Goal: Transaction & Acquisition: Purchase product/service

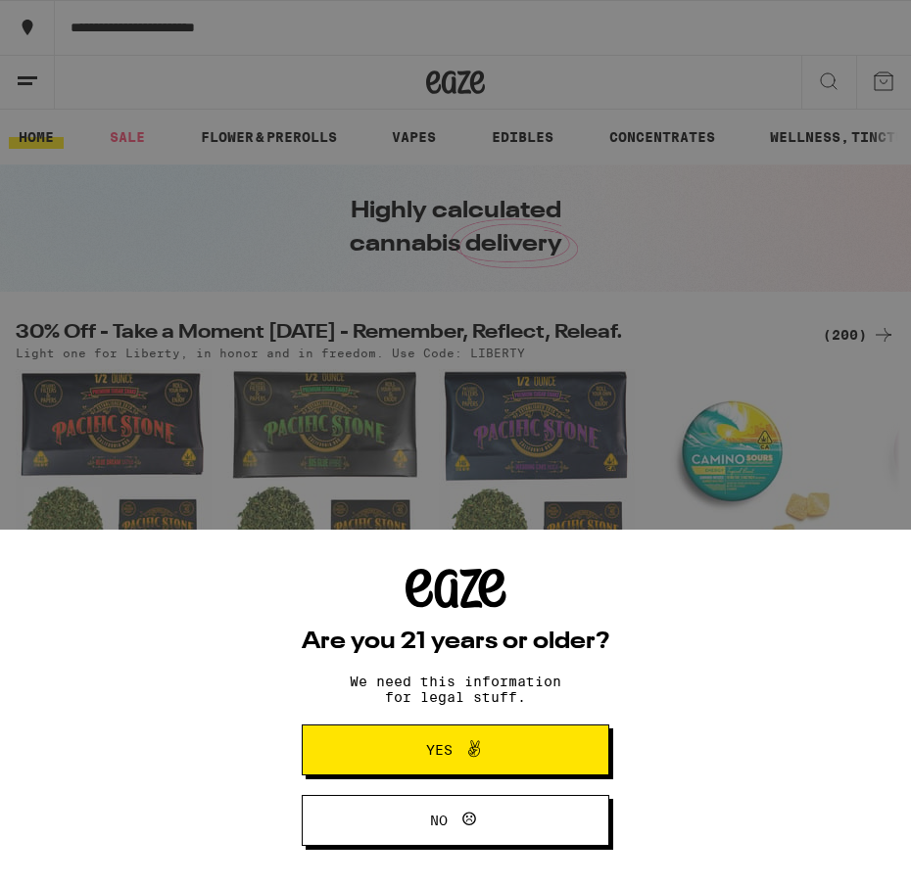
click at [434, 749] on span "Yes" at bounding box center [439, 750] width 26 height 14
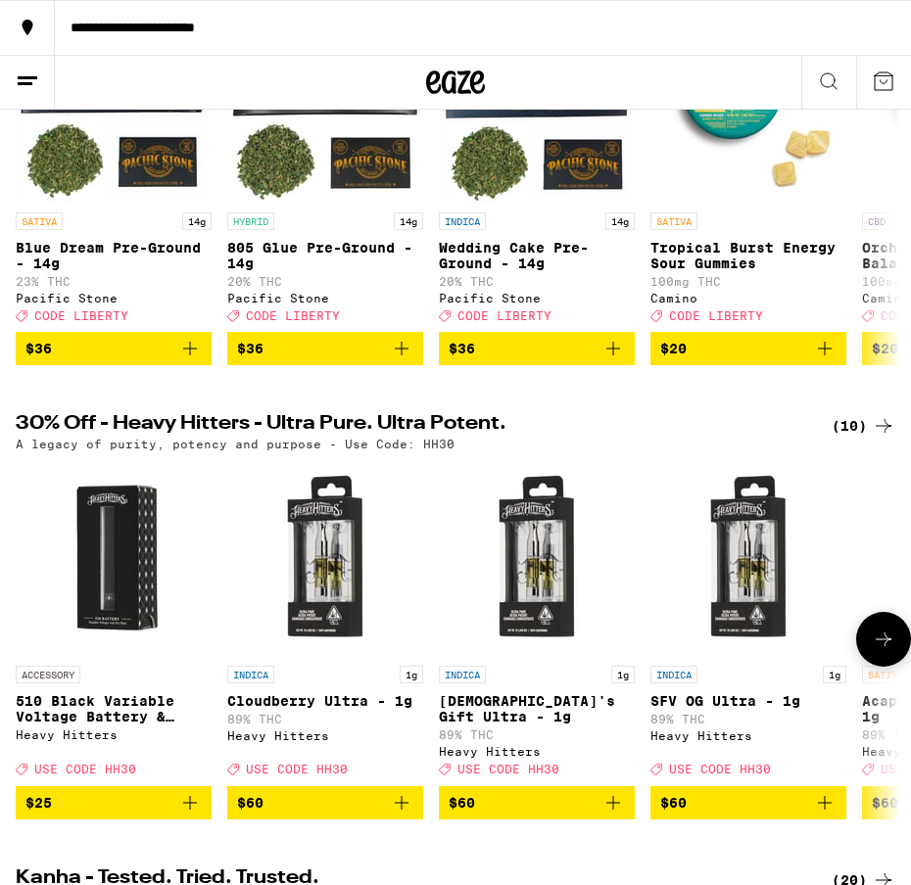
scroll to position [367, 0]
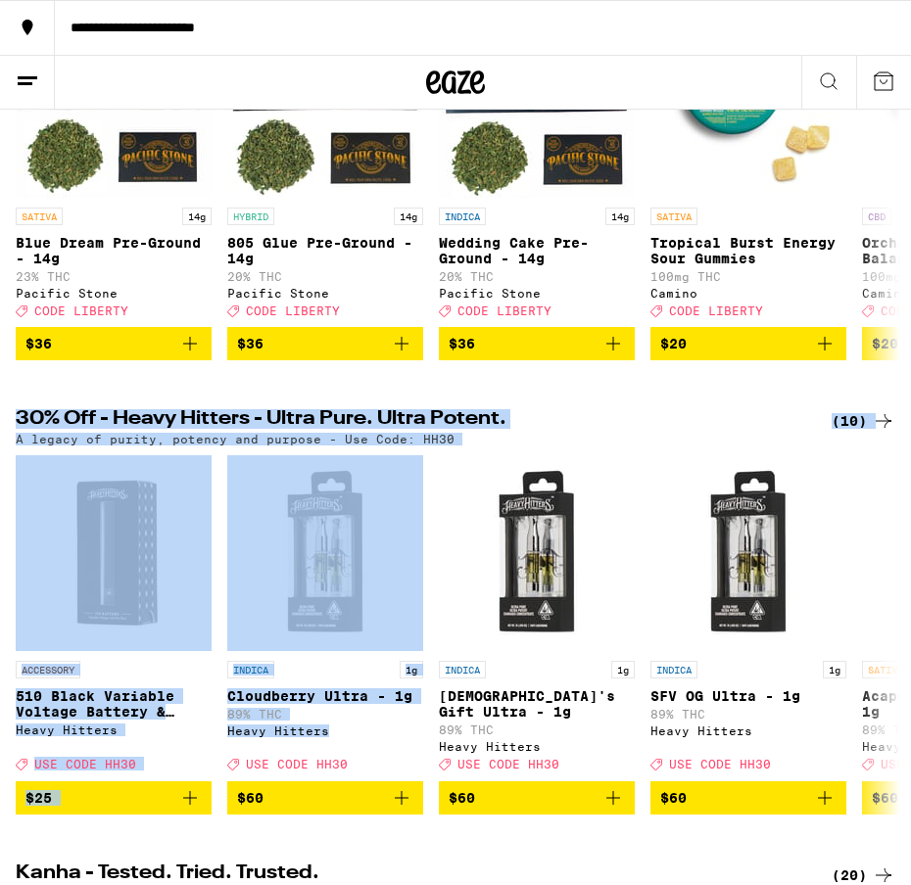
drag, startPoint x: 425, startPoint y: 777, endPoint x: 267, endPoint y: 423, distance: 387.1
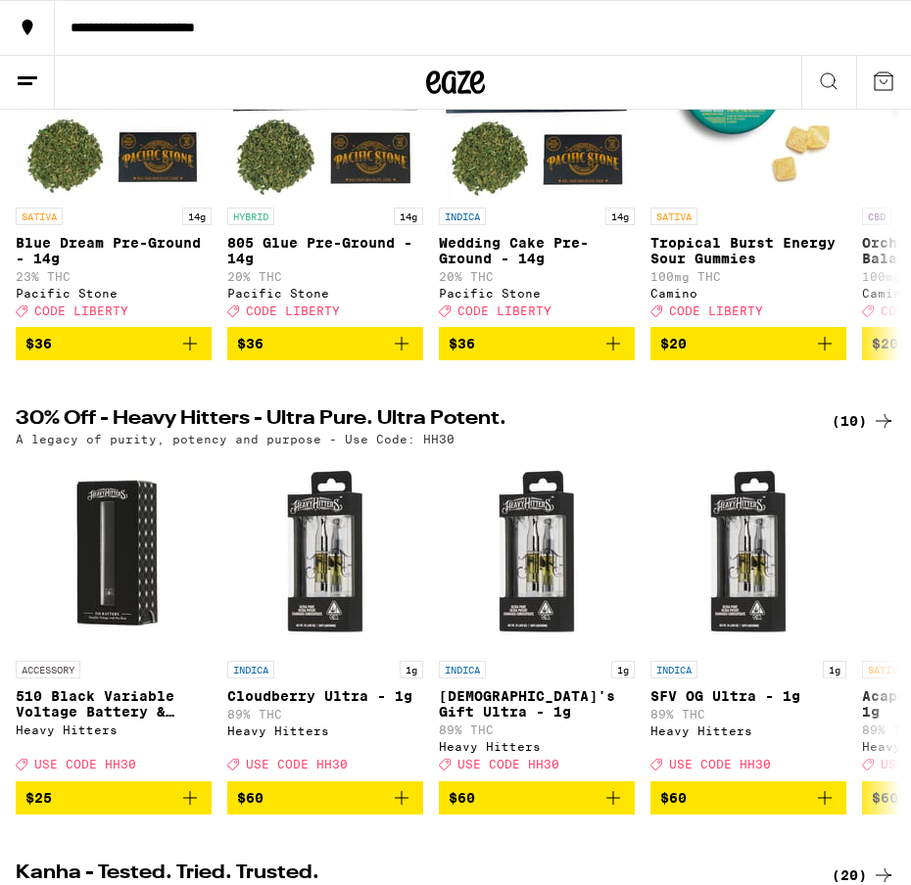
click at [223, 428] on h2 "30% Off - Heavy Hitters - Ultra Pure. Ultra Potent." at bounding box center [407, 421] width 783 height 24
drag, startPoint x: 223, startPoint y: 428, endPoint x: 272, endPoint y: 432, distance: 49.1
click at [272, 432] on h2 "30% Off - Heavy Hitters - Ultra Pure. Ultra Potent." at bounding box center [407, 421] width 783 height 24
click at [201, 432] on h2 "30% Off - Heavy Hitters - Ultra Pure. Ultra Potent." at bounding box center [407, 421] width 783 height 24
drag, startPoint x: 201, startPoint y: 432, endPoint x: 277, endPoint y: 432, distance: 76.4
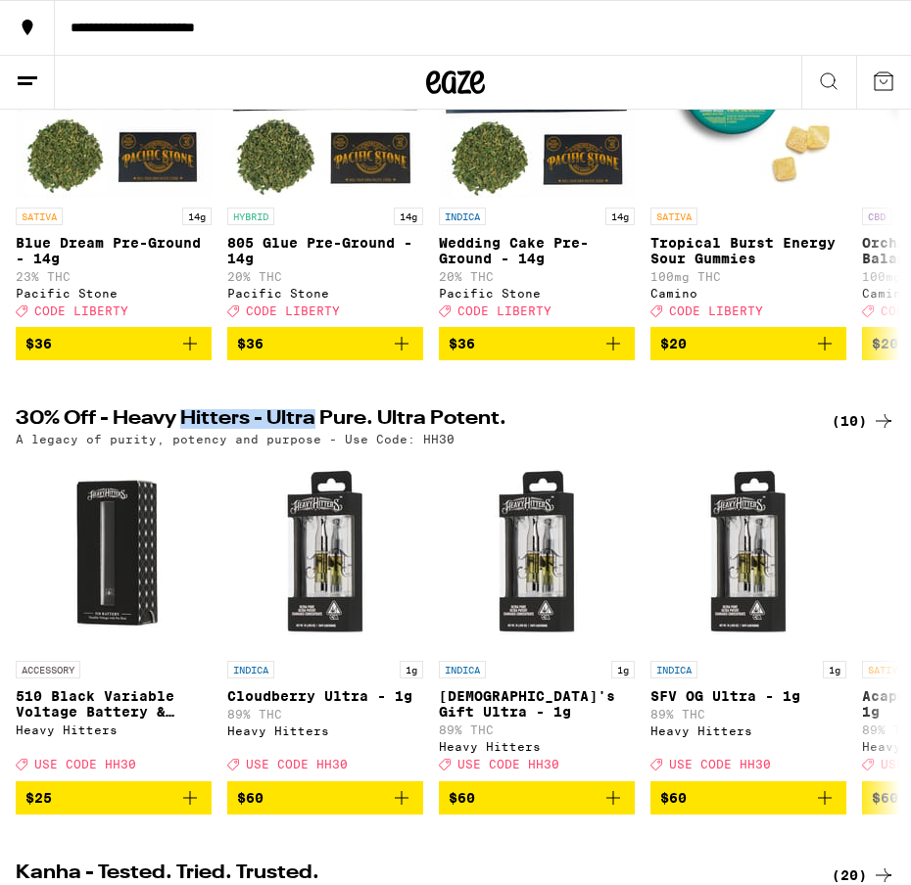
click at [277, 432] on h2 "30% Off - Heavy Hitters - Ultra Pure. Ultra Potent." at bounding box center [407, 421] width 783 height 24
click at [211, 431] on h2 "30% Off - Heavy Hitters - Ultra Pure. Ultra Potent." at bounding box center [407, 421] width 783 height 24
drag, startPoint x: 211, startPoint y: 431, endPoint x: 279, endPoint y: 433, distance: 68.6
click at [279, 433] on h2 "30% Off - Heavy Hitters - Ultra Pure. Ultra Potent." at bounding box center [407, 421] width 783 height 24
click at [406, 433] on h2 "30% Off - Heavy Hitters - Ultra Pure. Ultra Potent." at bounding box center [407, 421] width 783 height 24
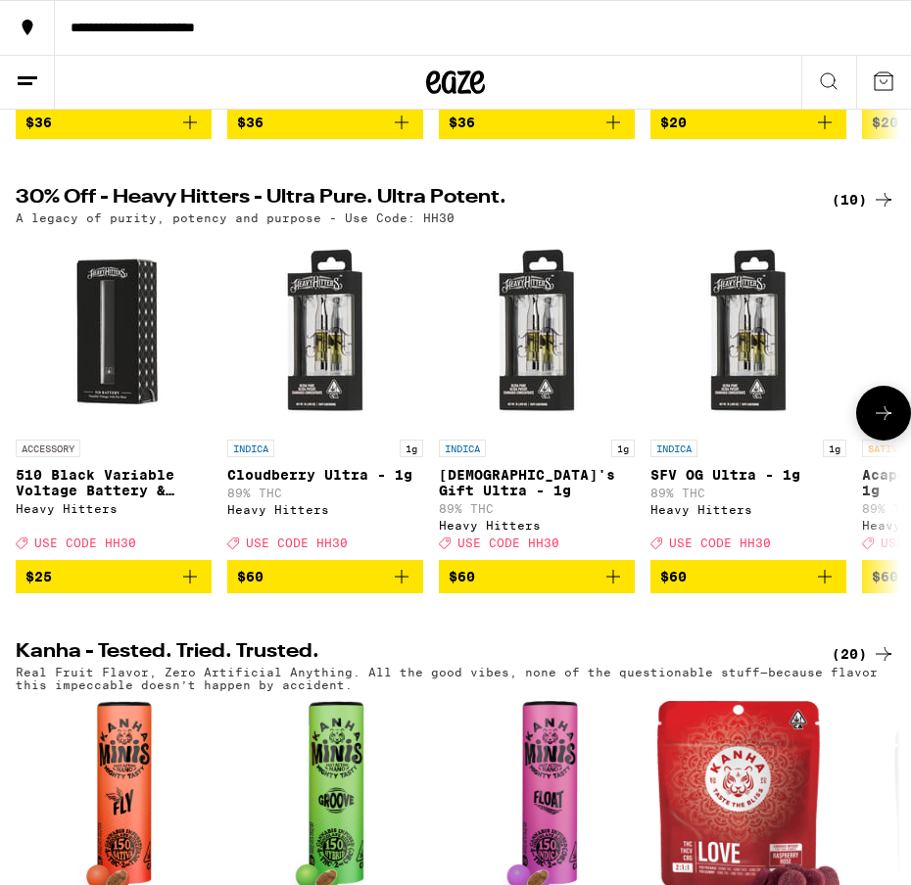
scroll to position [565, 0]
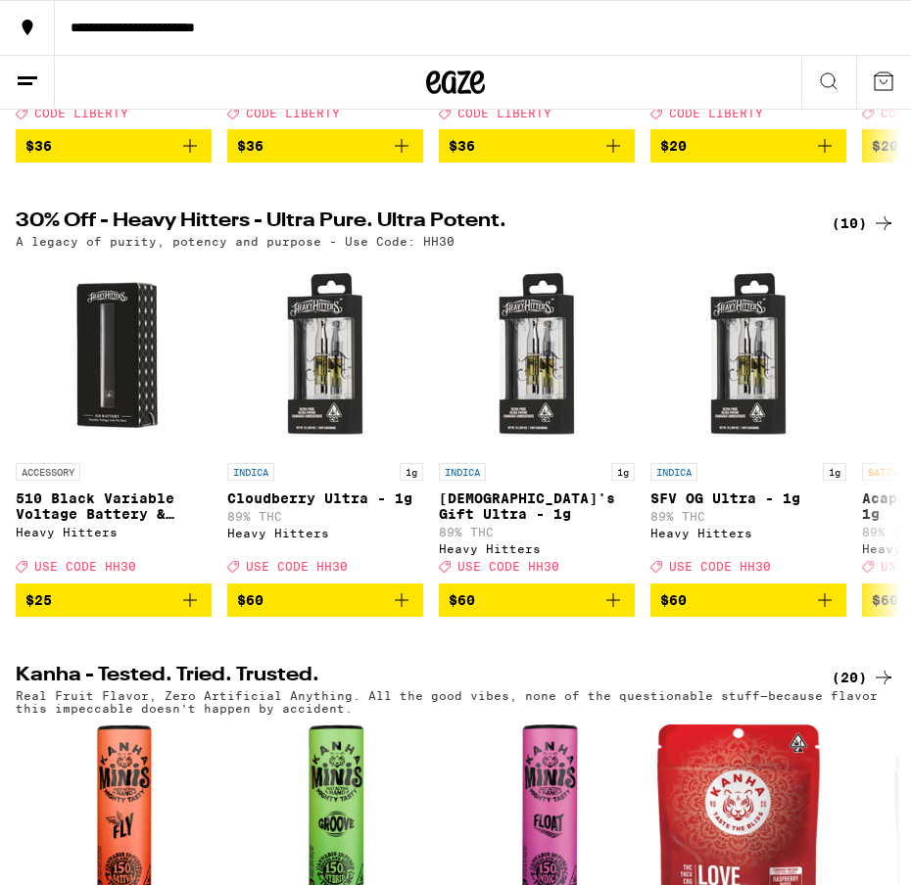
click at [879, 235] on icon at bounding box center [884, 224] width 24 height 24
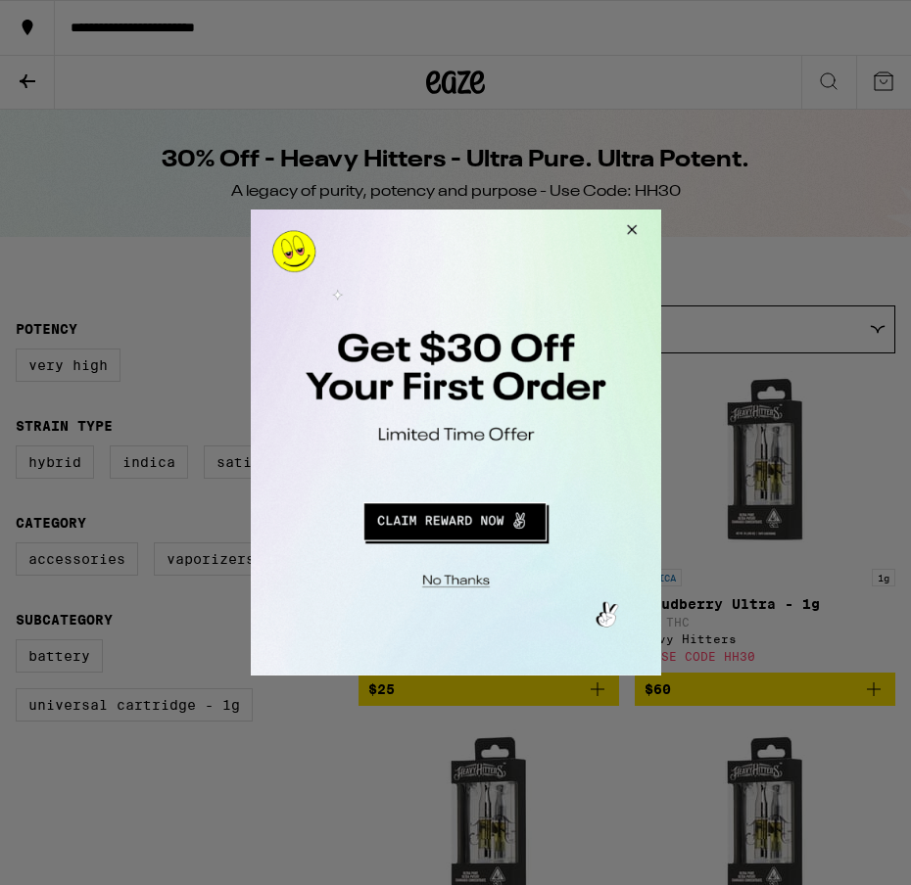
click at [459, 582] on button "Close Modal" at bounding box center [452, 578] width 399 height 30
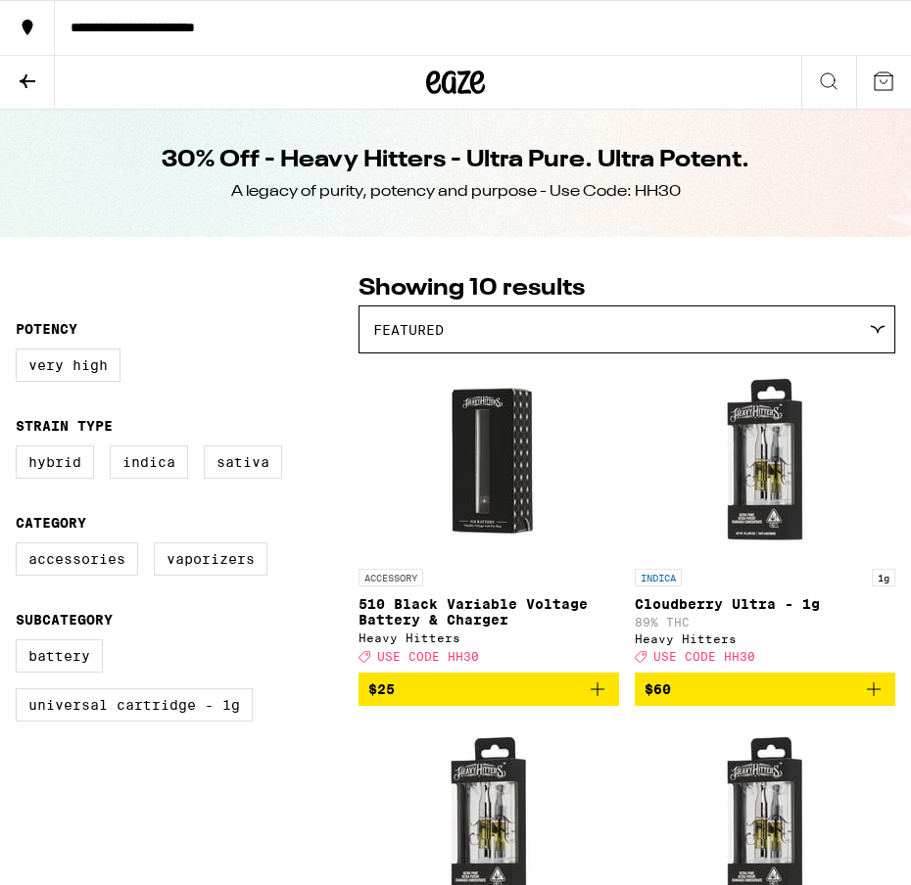
click at [209, 29] on div "**********" at bounding box center [483, 28] width 856 height 14
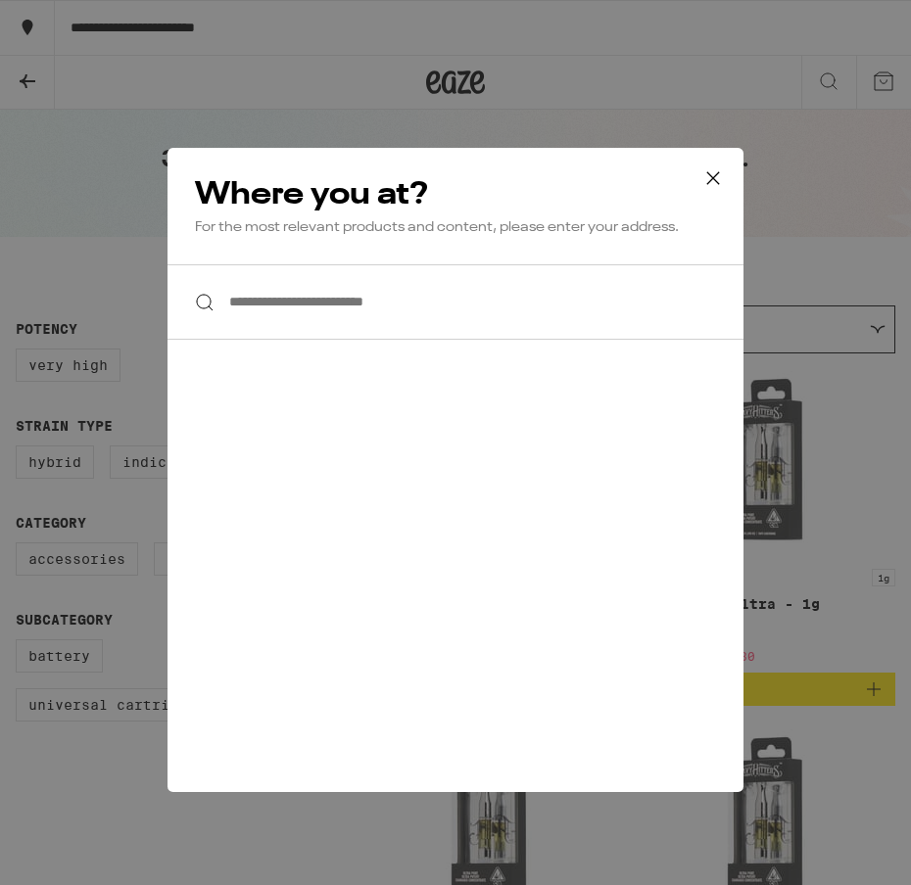
click at [375, 329] on input "**********" at bounding box center [455, 301] width 576 height 75
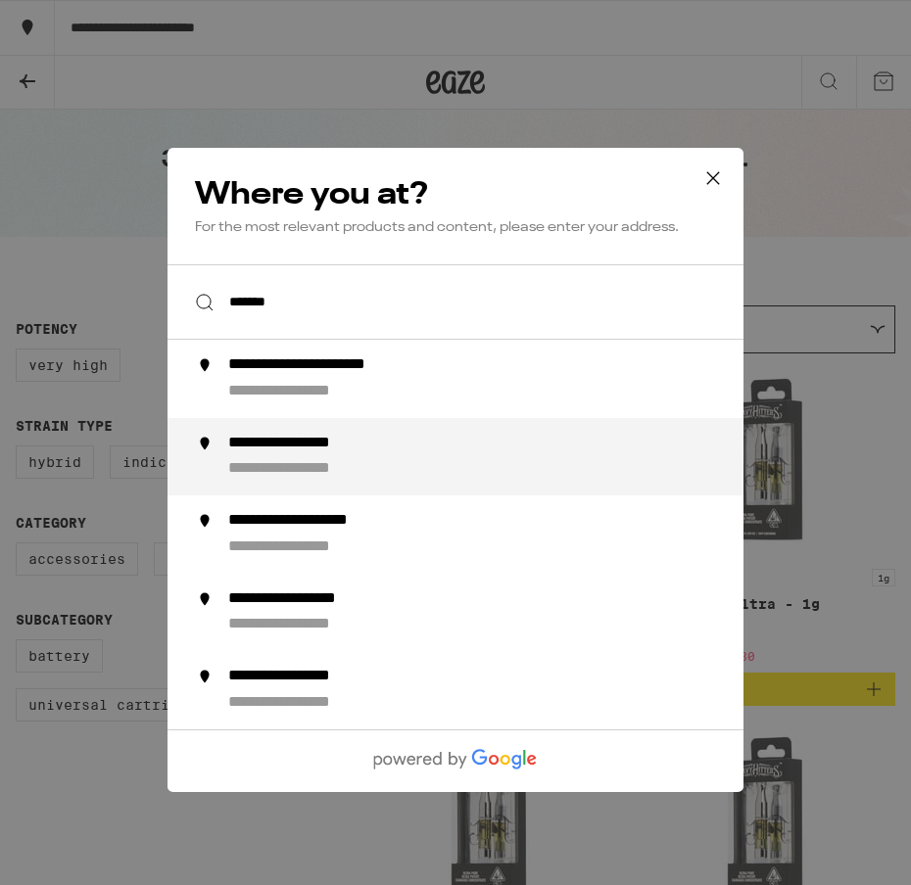
click at [343, 460] on div "**********" at bounding box center [494, 457] width 533 height 47
type input "**********"
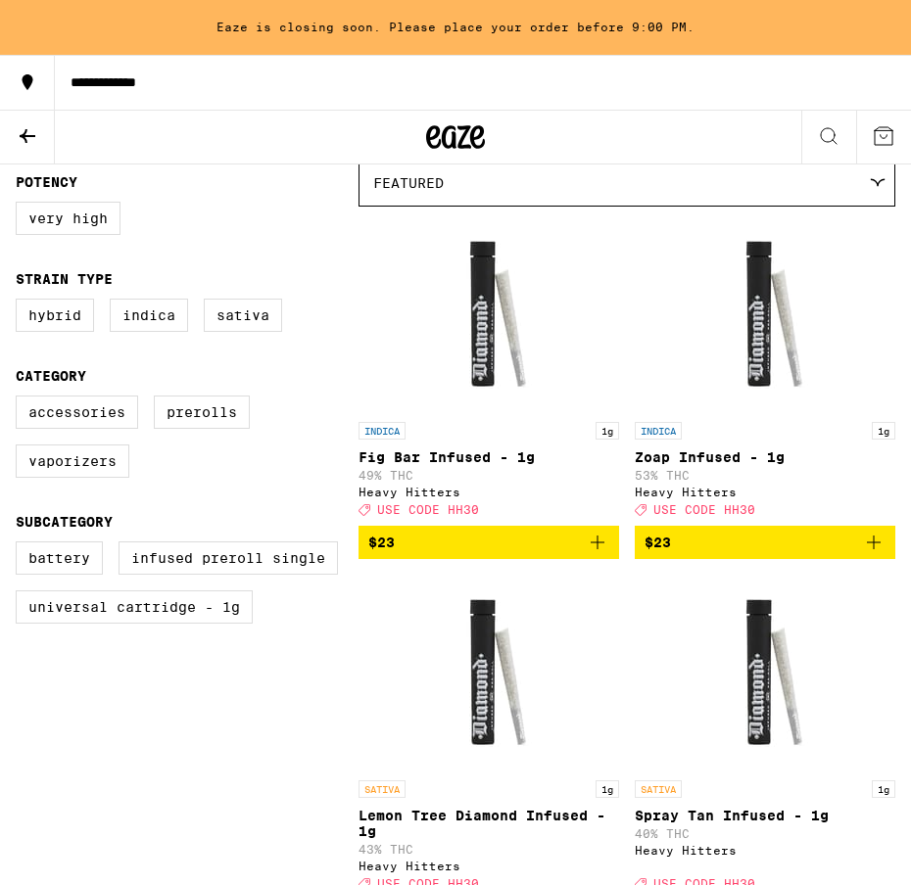
scroll to position [208, 0]
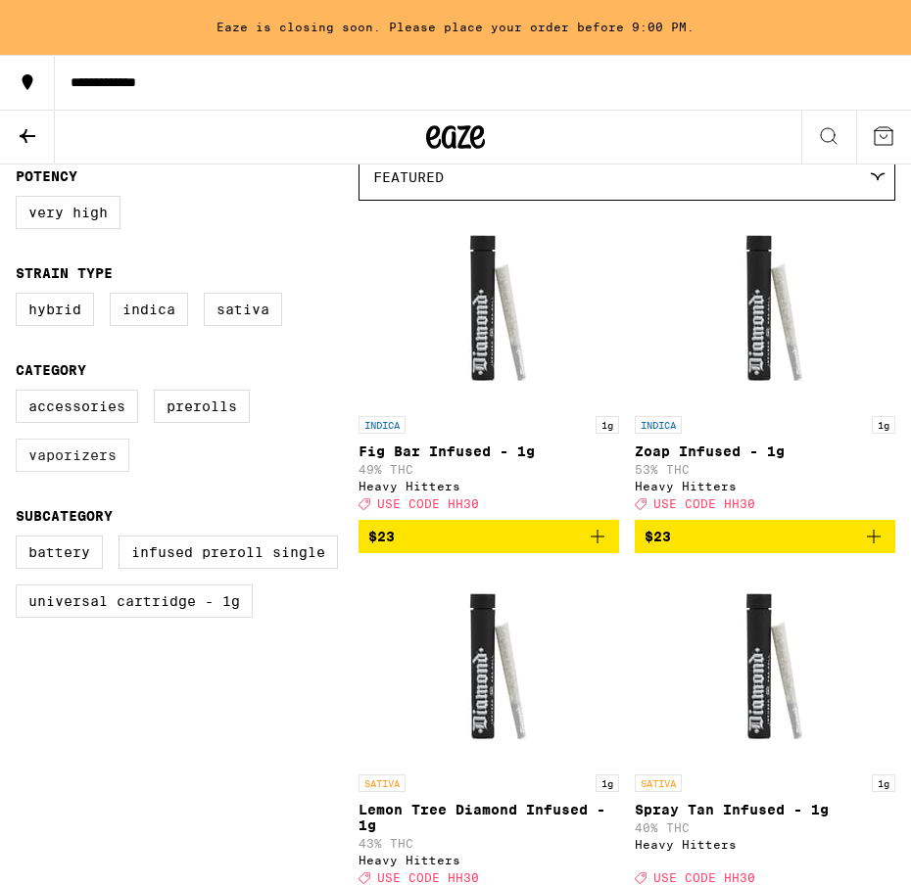
click at [93, 470] on label "Vaporizers" at bounding box center [73, 455] width 114 height 33
click at [21, 394] on input "Vaporizers" at bounding box center [20, 393] width 1 height 1
checkbox input "true"
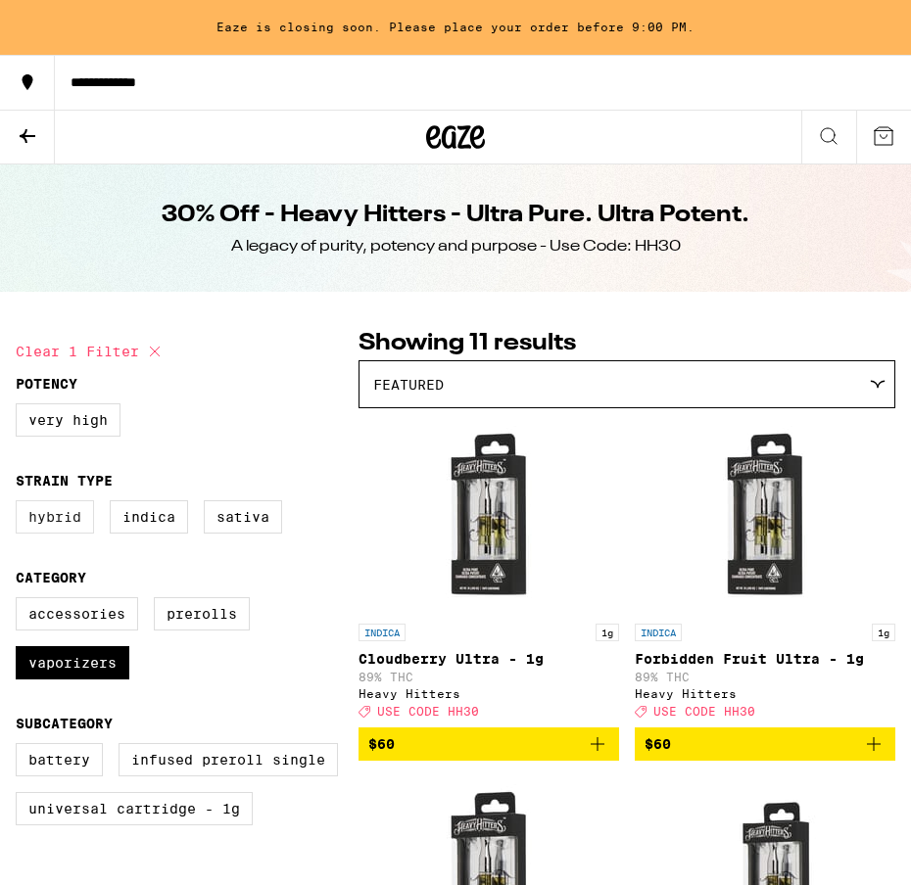
click at [66, 524] on label "Hybrid" at bounding box center [55, 516] width 78 height 33
click at [21, 504] on input "Hybrid" at bounding box center [20, 503] width 1 height 1
checkbox input "true"
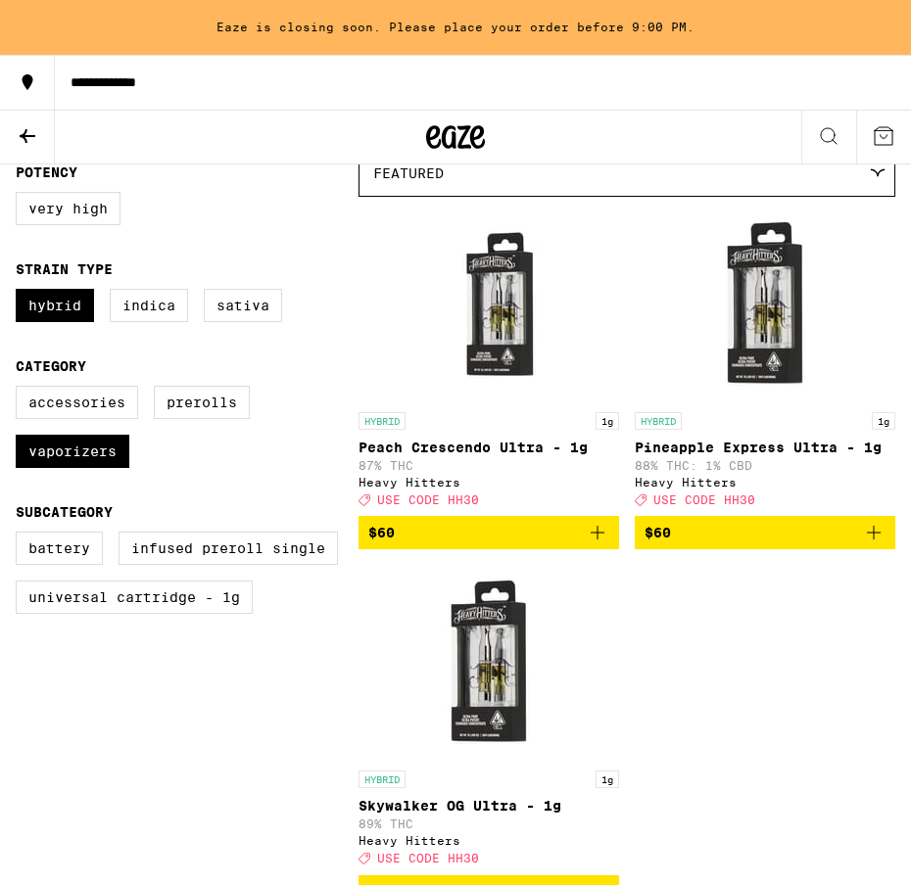
scroll to position [199, 0]
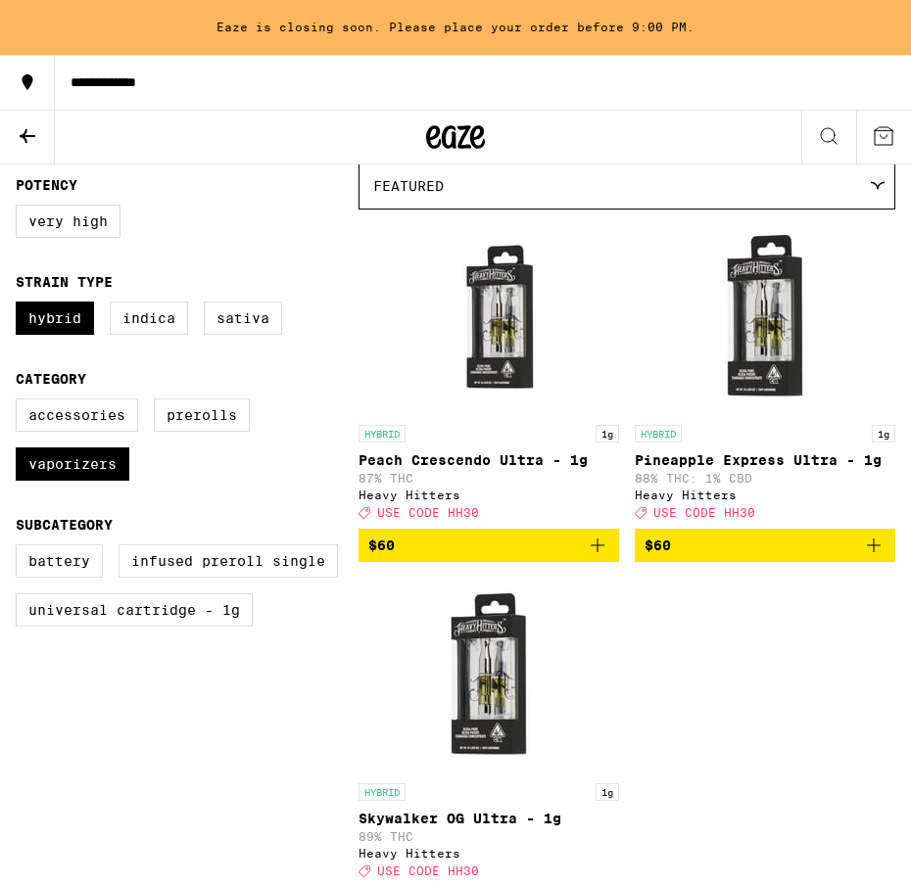
click at [598, 552] on icon "Add to bag" at bounding box center [598, 546] width 24 height 24
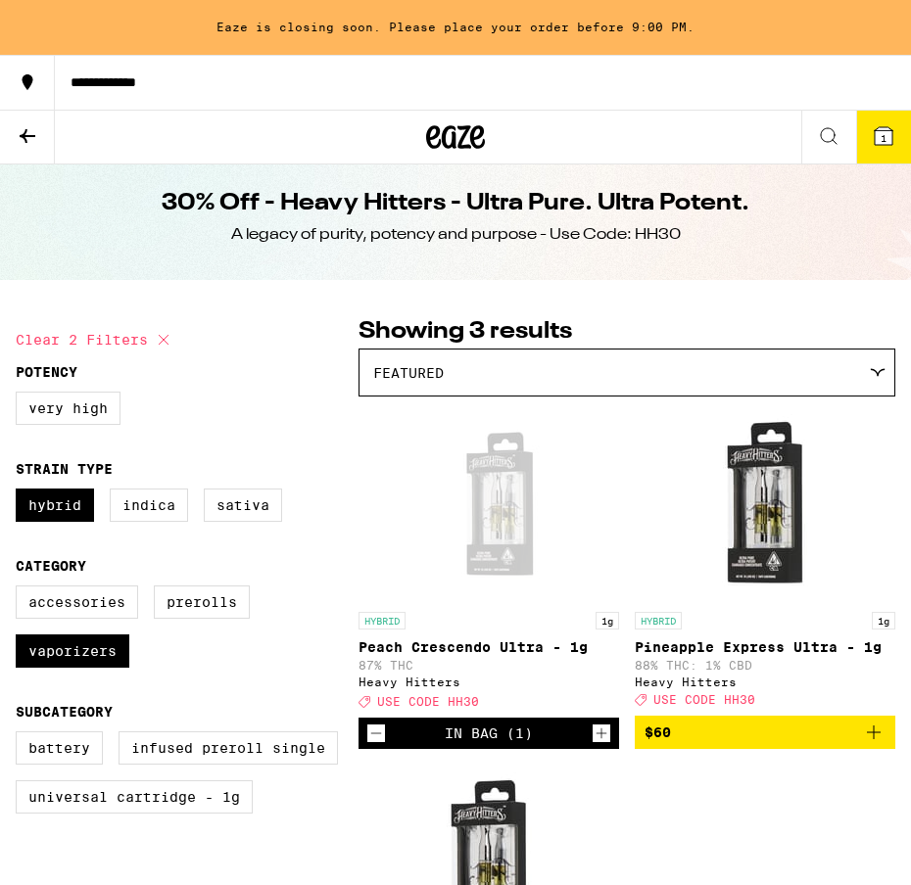
scroll to position [0, 0]
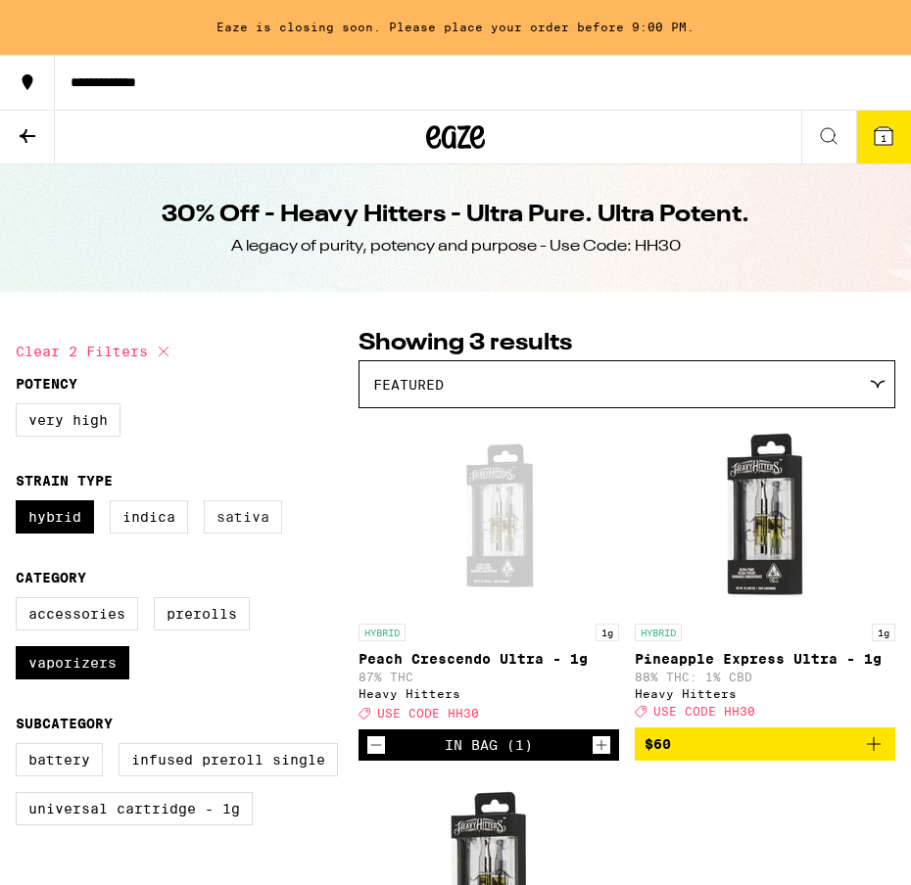
click at [235, 522] on label "Sativa" at bounding box center [243, 516] width 78 height 33
click at [21, 504] on input "Sativa" at bounding box center [20, 503] width 1 height 1
checkbox input "true"
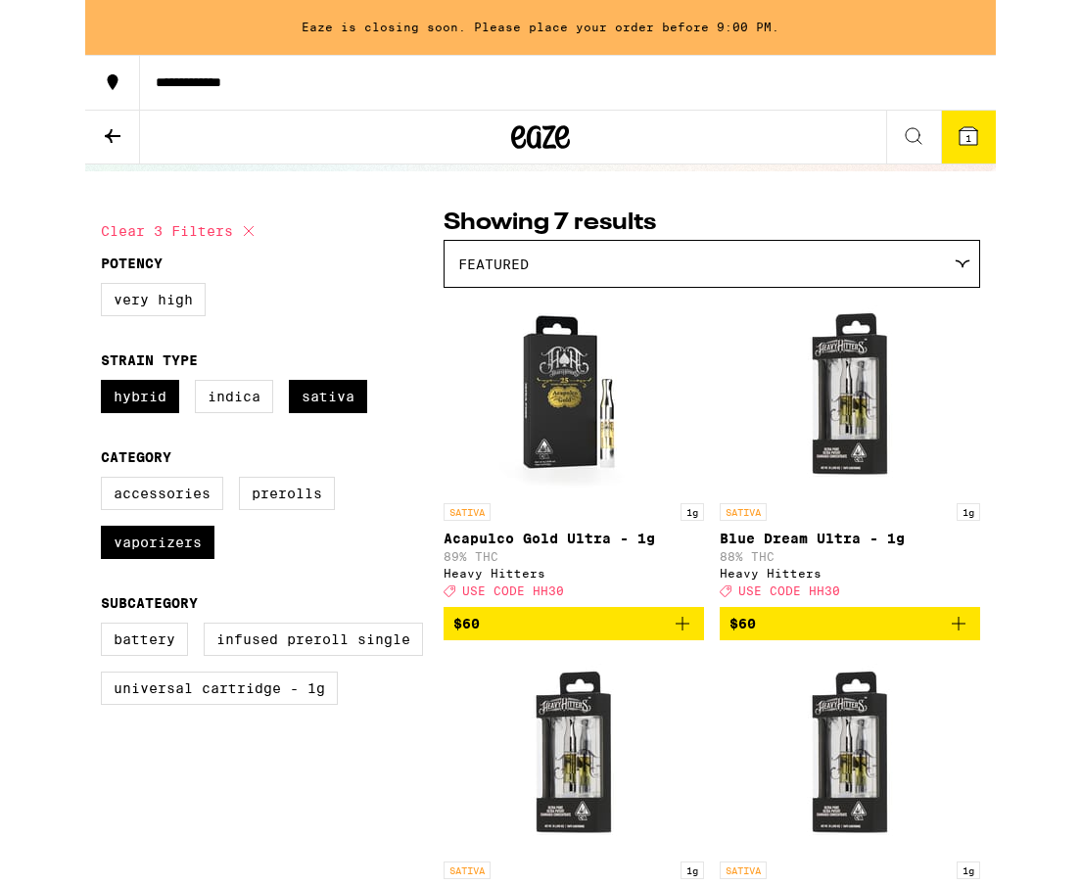
scroll to position [117, 0]
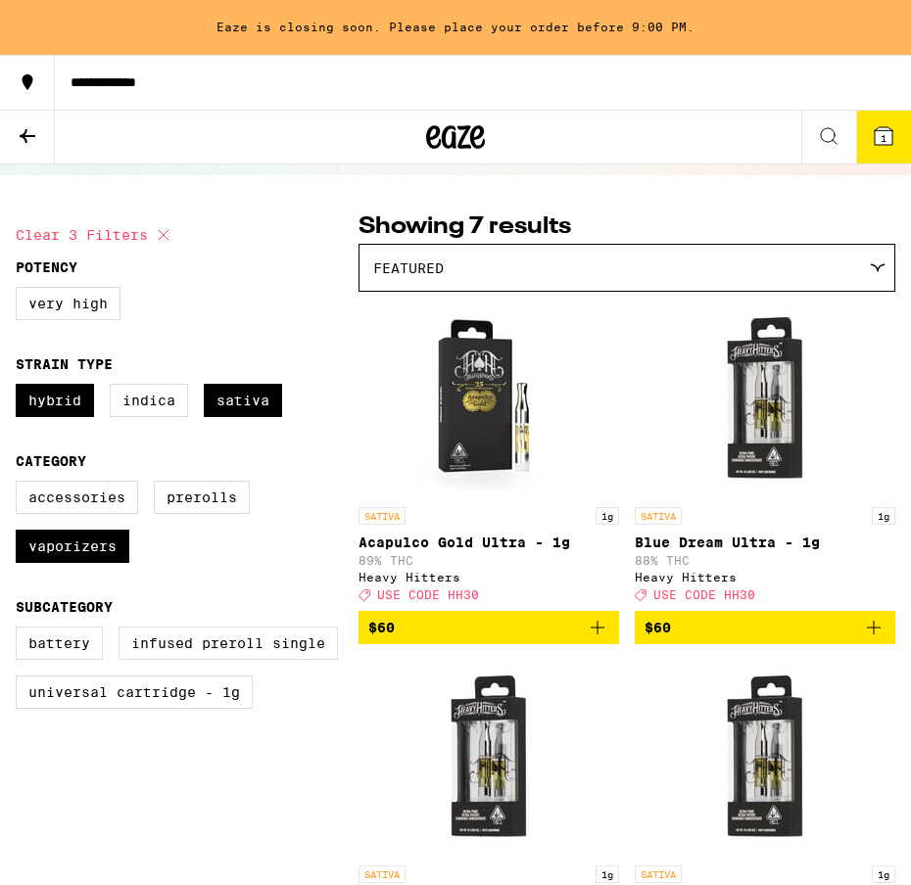
click at [880, 639] on icon "Add to bag" at bounding box center [874, 628] width 24 height 24
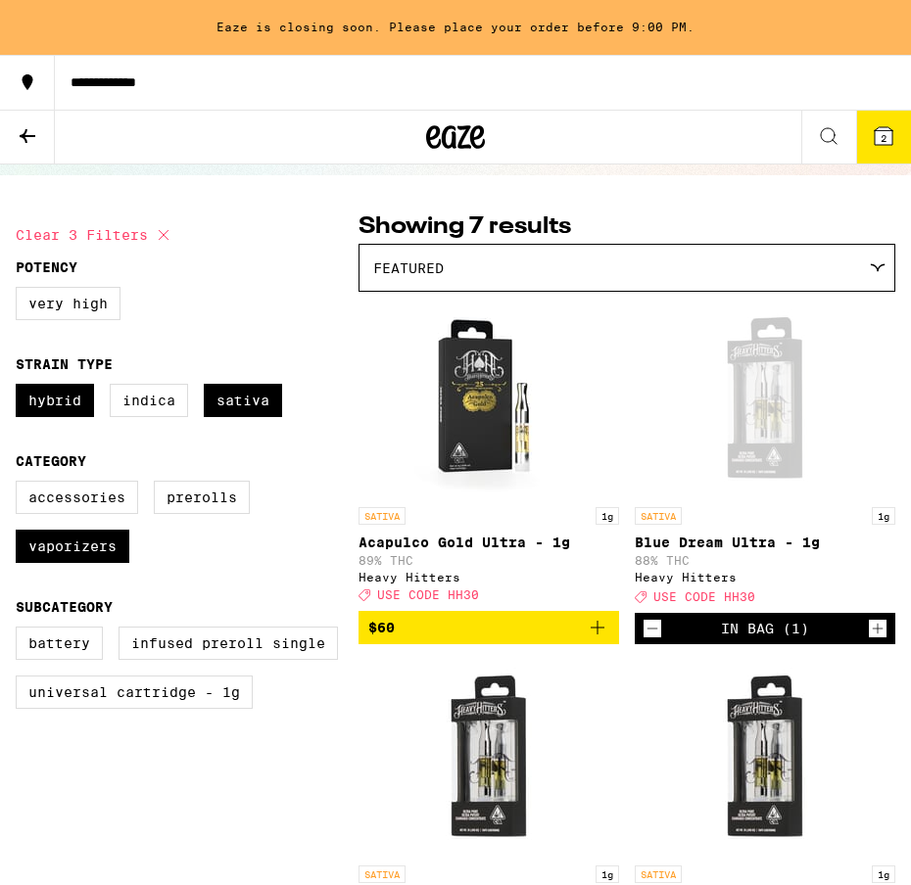
click at [873, 140] on icon at bounding box center [884, 136] width 24 height 24
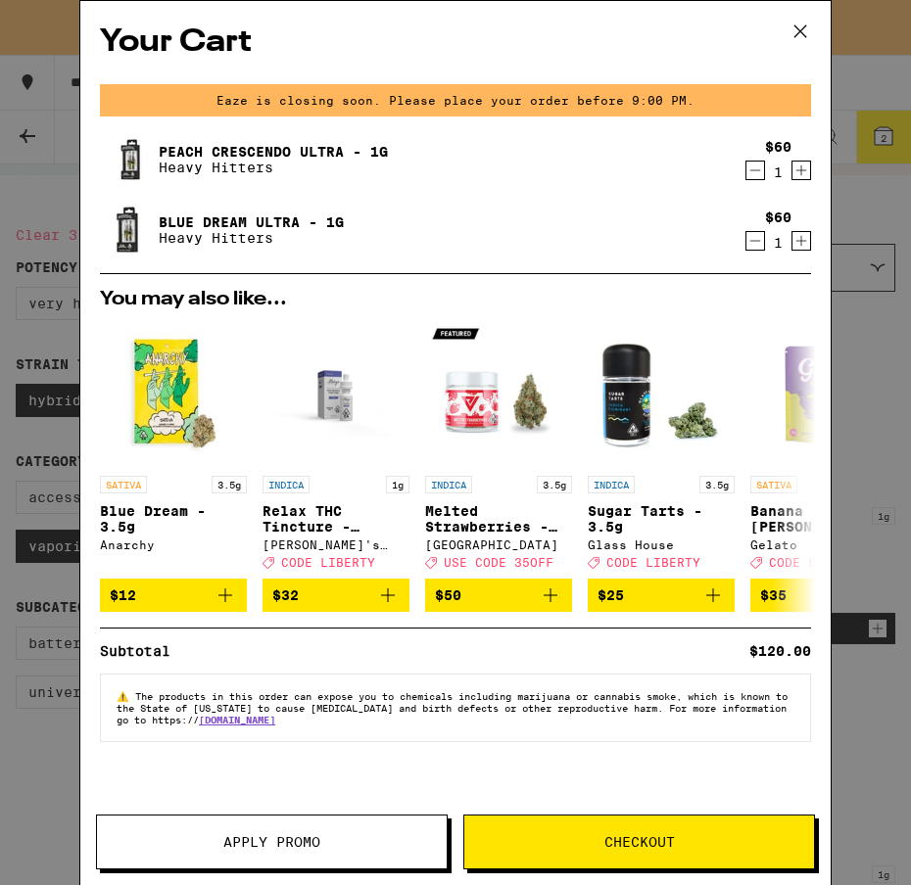
click at [361, 835] on span "Apply Promo" at bounding box center [272, 842] width 350 height 14
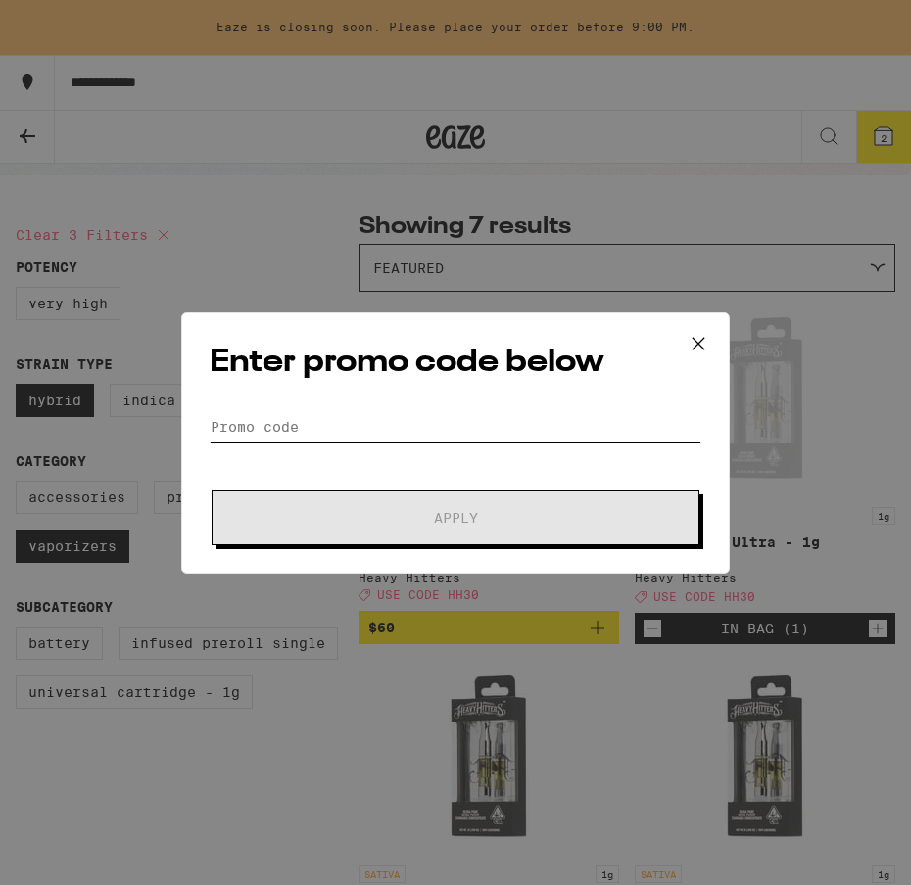
click at [328, 429] on input "Promo Code" at bounding box center [456, 426] width 492 height 29
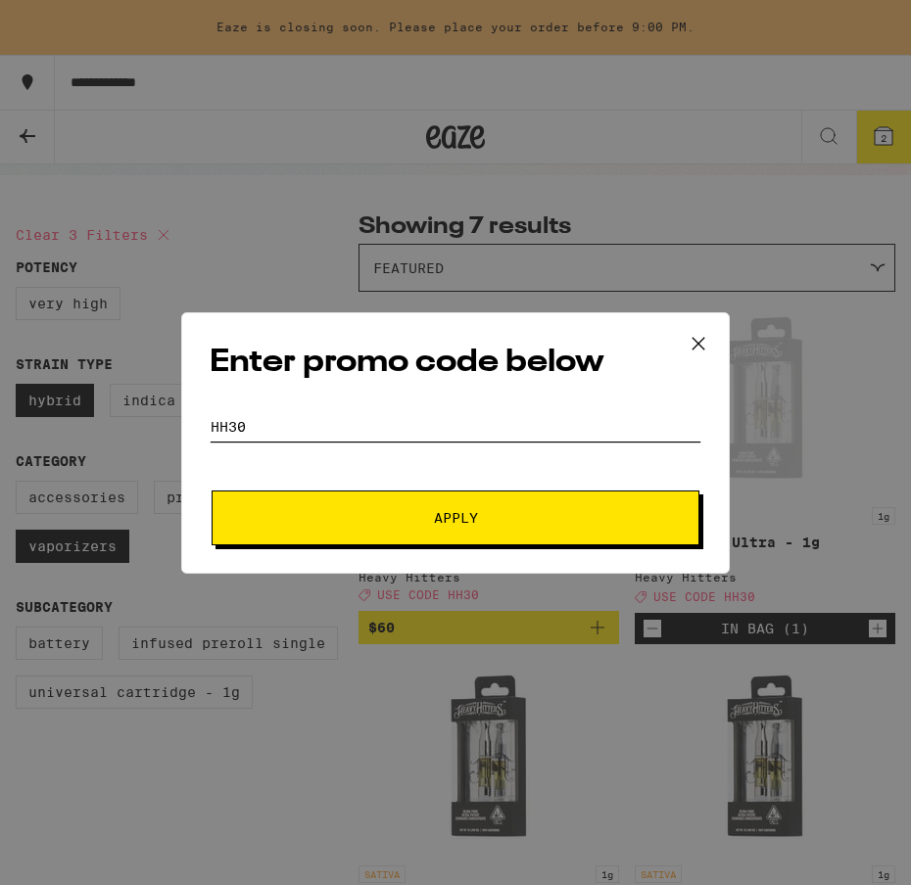
type input "hh30"
click at [482, 521] on span "Apply" at bounding box center [455, 518] width 353 height 14
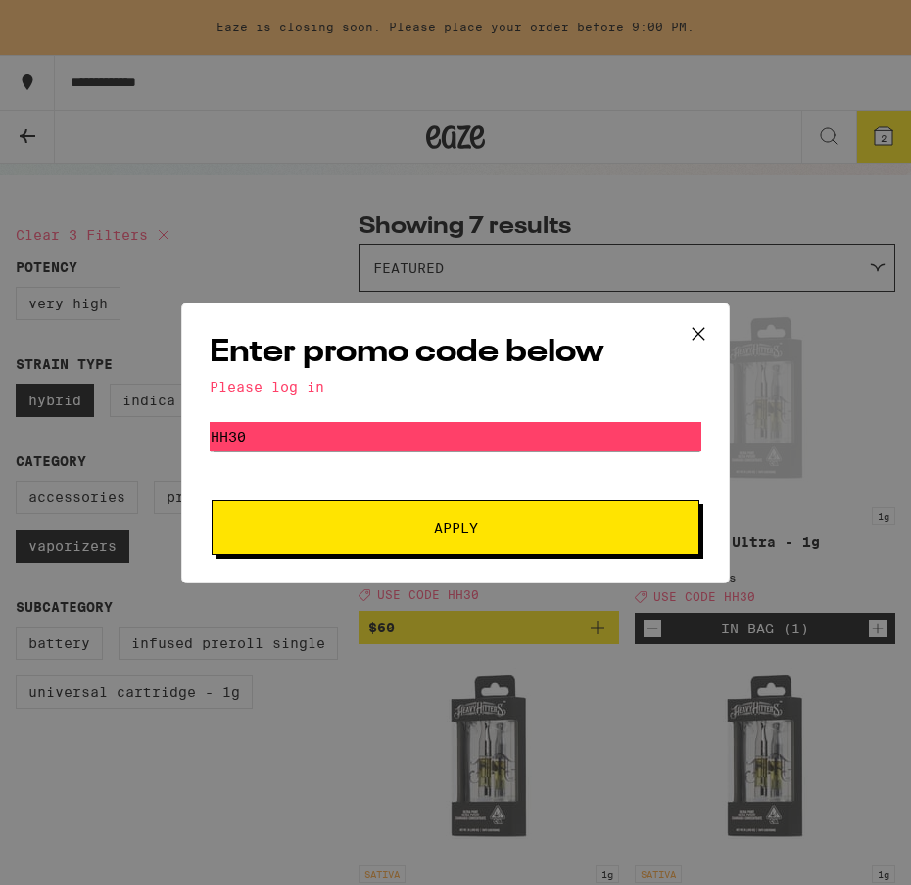
click at [694, 328] on icon at bounding box center [698, 333] width 12 height 12
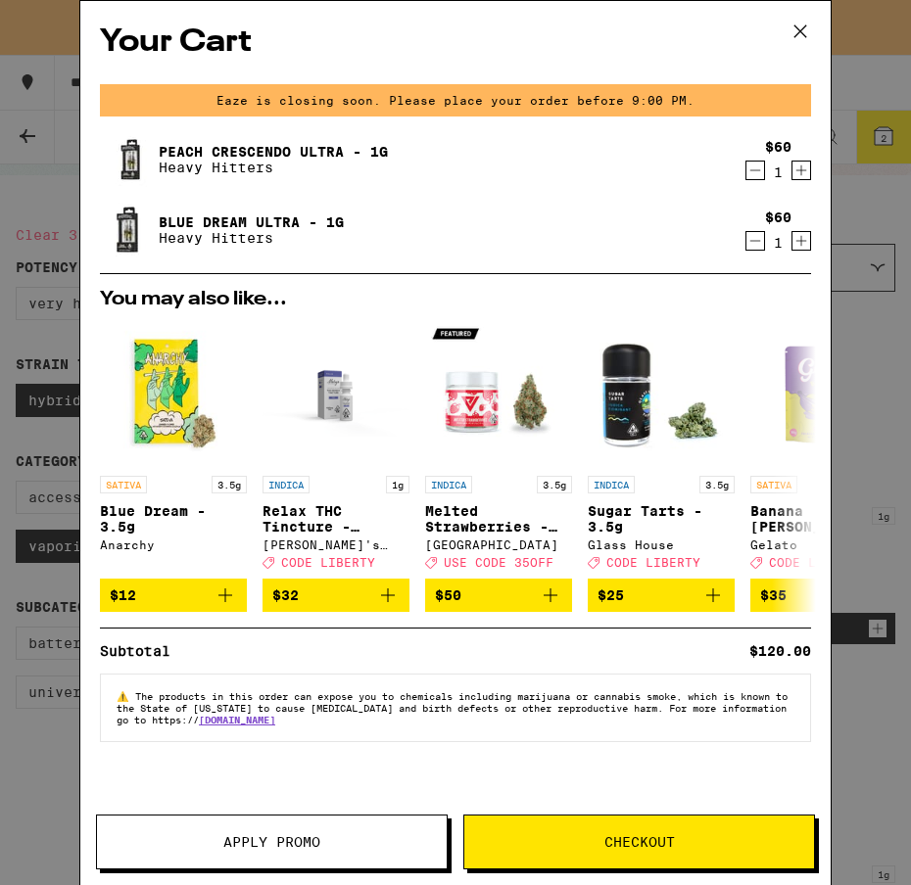
click at [802, 32] on icon at bounding box center [799, 31] width 29 height 29
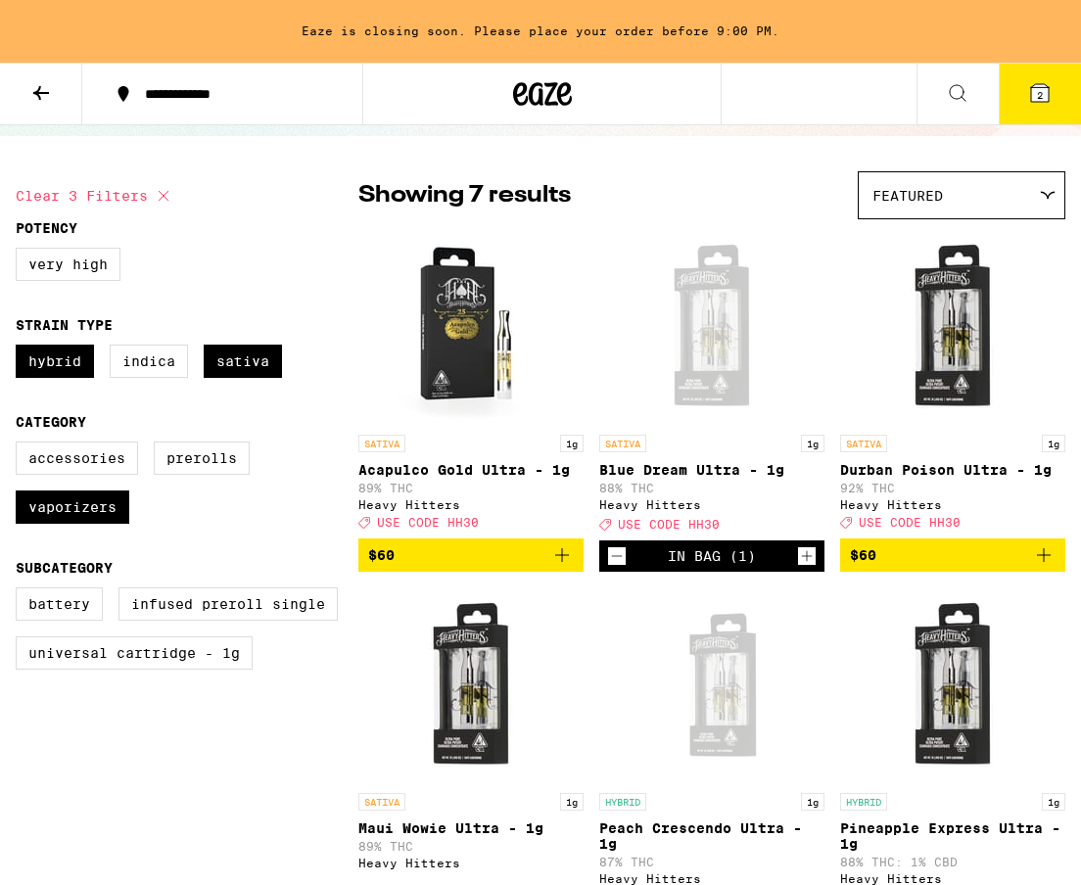
click at [910, 105] on button "2" at bounding box center [1040, 94] width 82 height 61
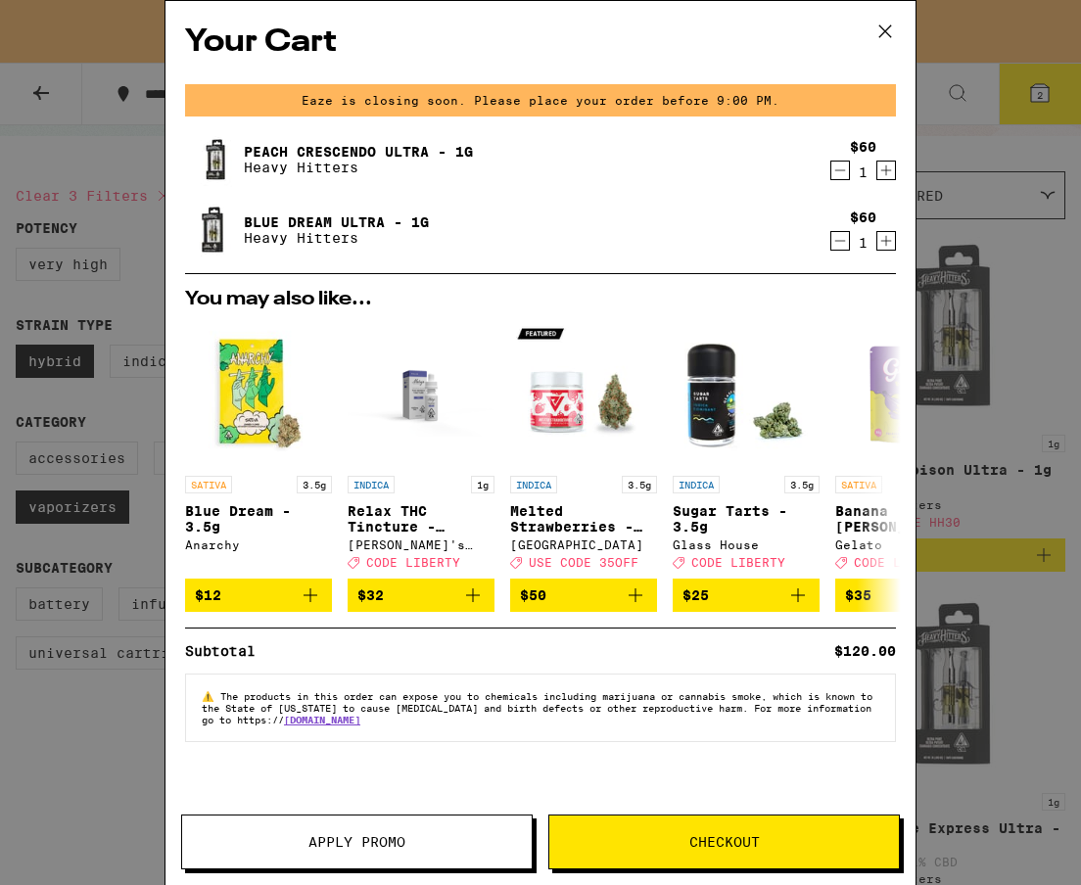
click at [884, 32] on icon at bounding box center [885, 31] width 29 height 29
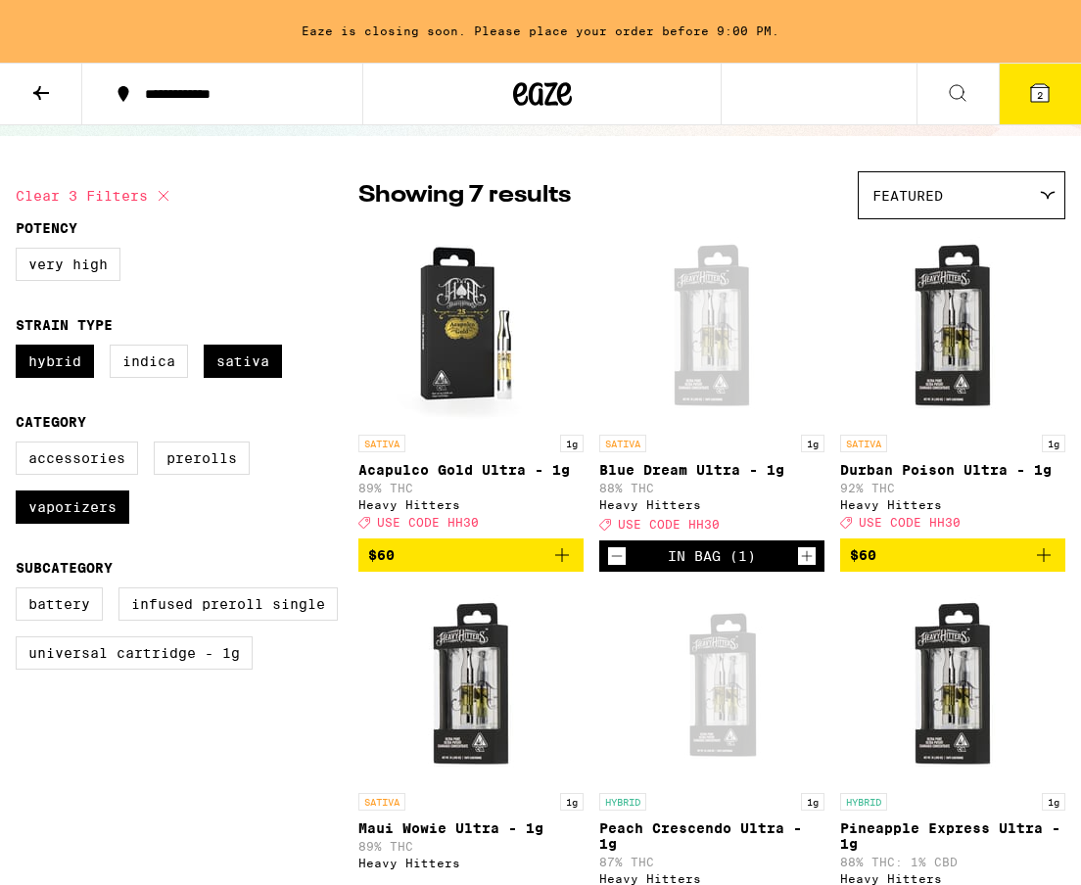
click at [41, 32] on div "Eaze is closing soon. Please place your order before 9:00 PM." at bounding box center [540, 31] width 1081 height 63
click at [552, 97] on icon at bounding box center [542, 93] width 59 height 35
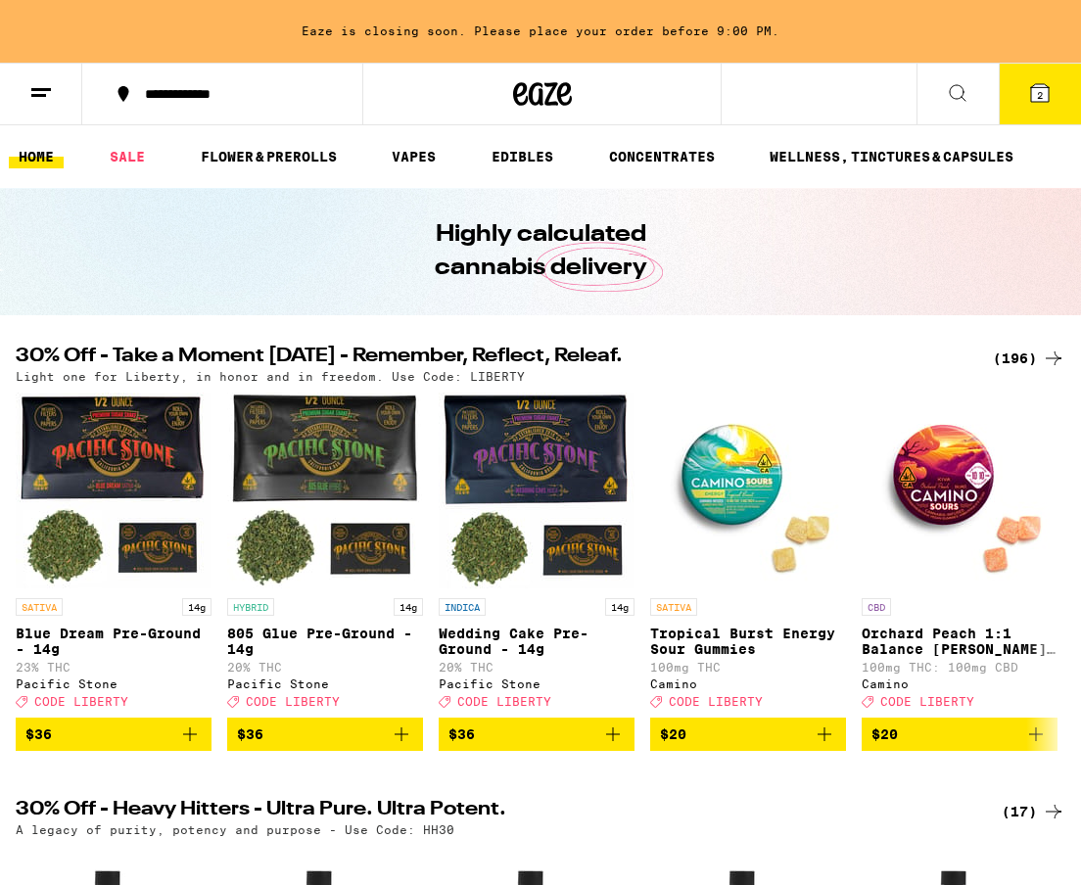
click at [40, 99] on icon at bounding box center [41, 93] width 24 height 24
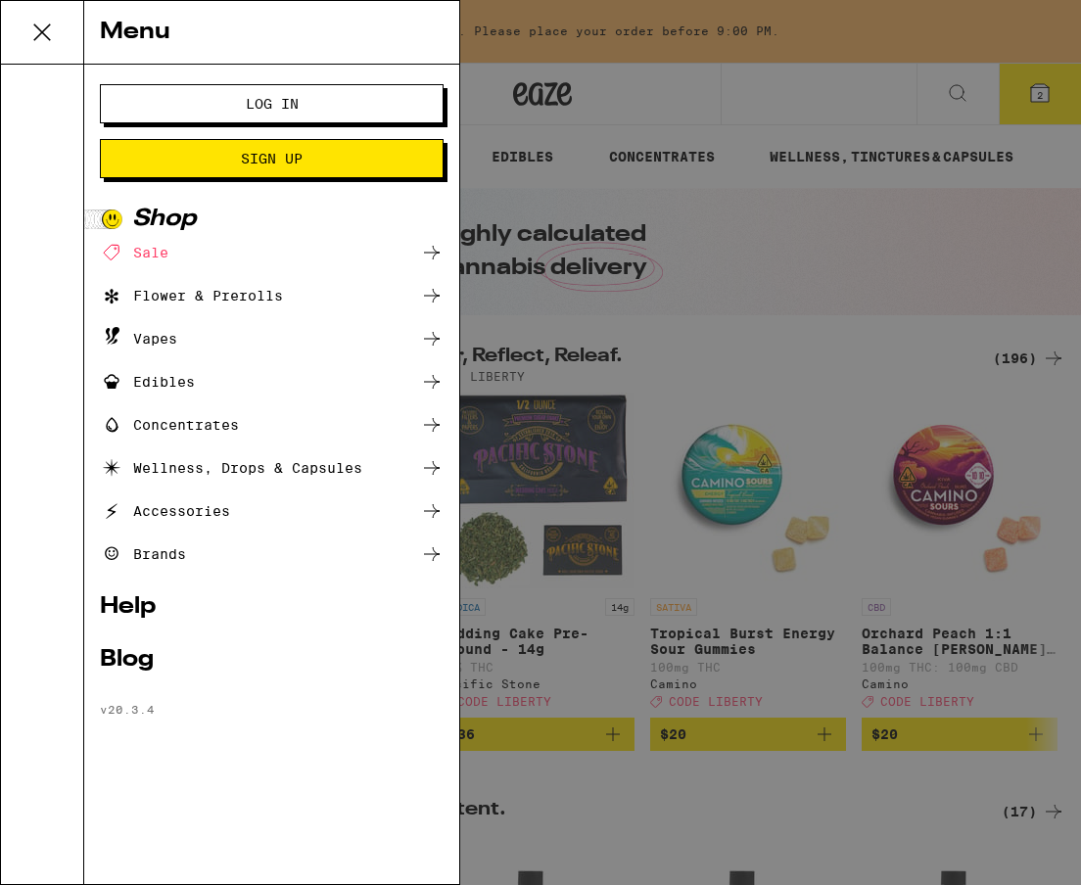
click at [251, 118] on button "Log In" at bounding box center [272, 103] width 344 height 39
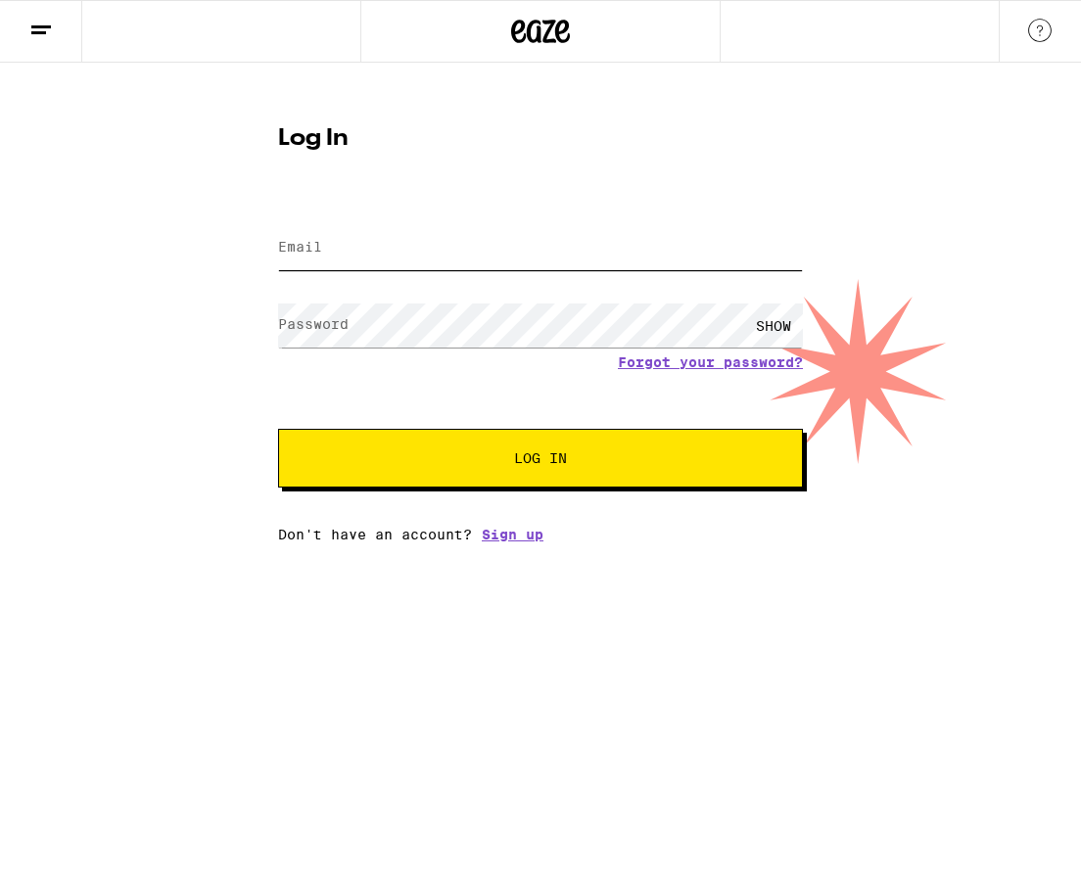
type input "[EMAIL_ADDRESS][DOMAIN_NAME]"
click at [434, 457] on span "Log In" at bounding box center [540, 458] width 366 height 14
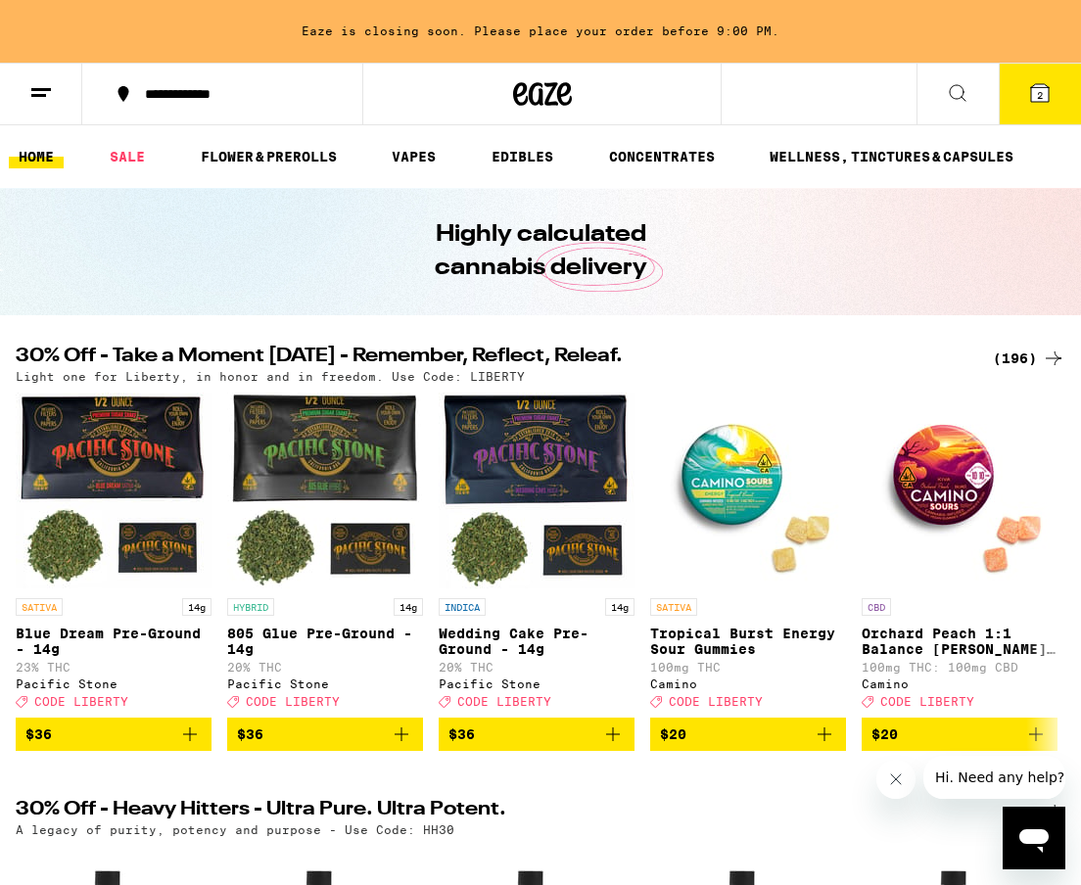
click at [910, 95] on icon at bounding box center [1040, 93] width 18 height 18
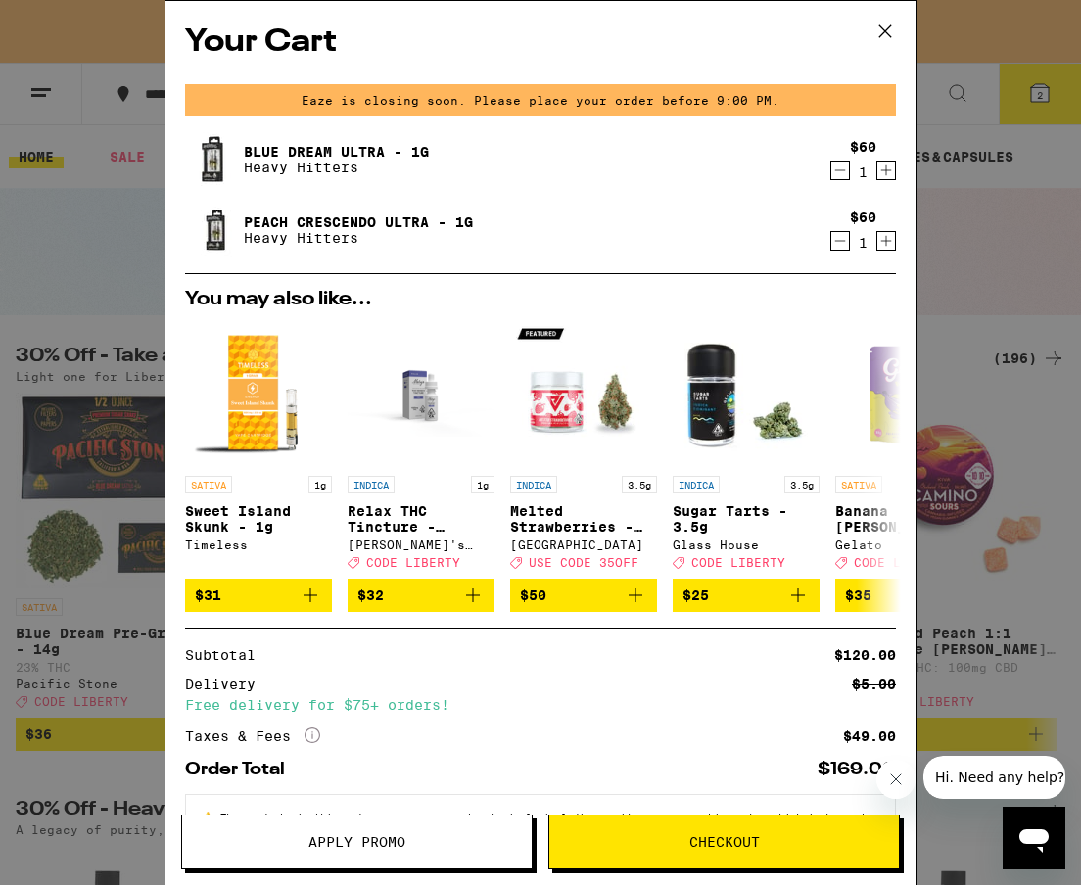
click at [336, 835] on span "Apply Promo" at bounding box center [356, 842] width 97 height 14
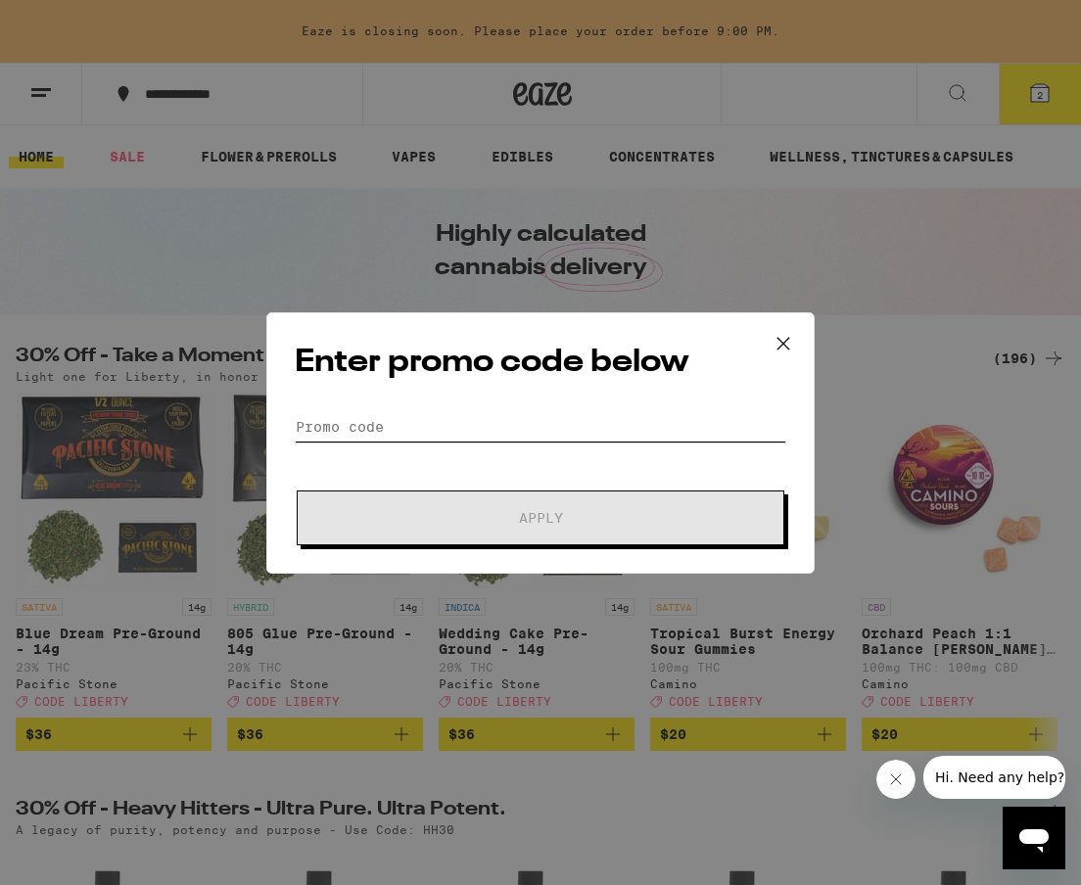
click at [466, 431] on input "Promo Code" at bounding box center [541, 426] width 492 height 29
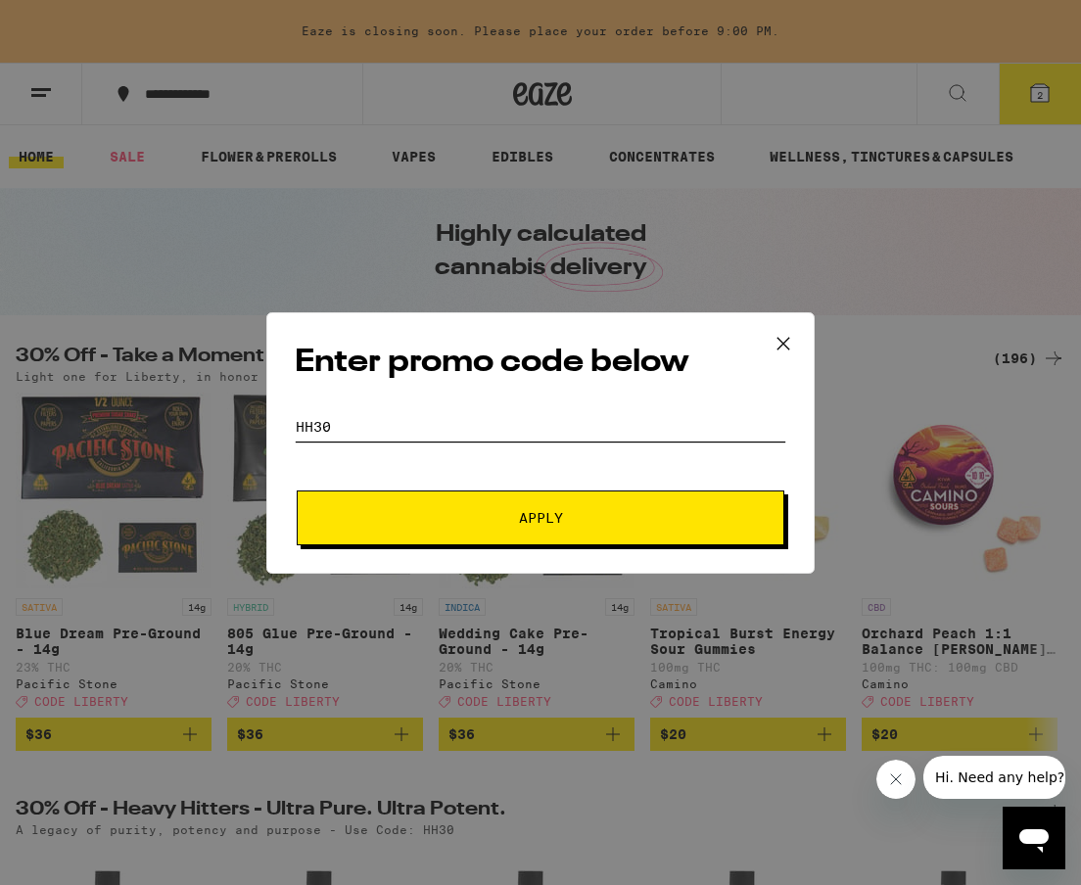
type input "hh30"
click at [507, 514] on span "Apply" at bounding box center [540, 518] width 353 height 14
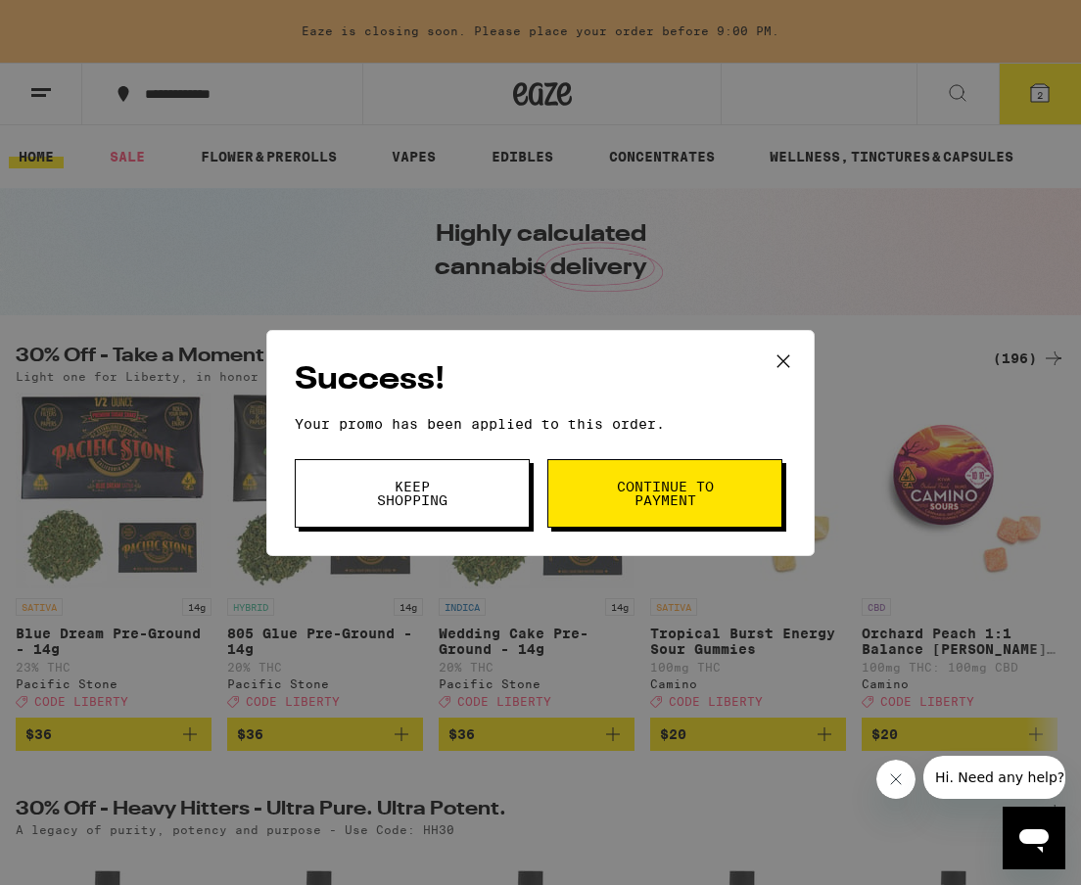
click at [786, 357] on icon at bounding box center [783, 361] width 29 height 29
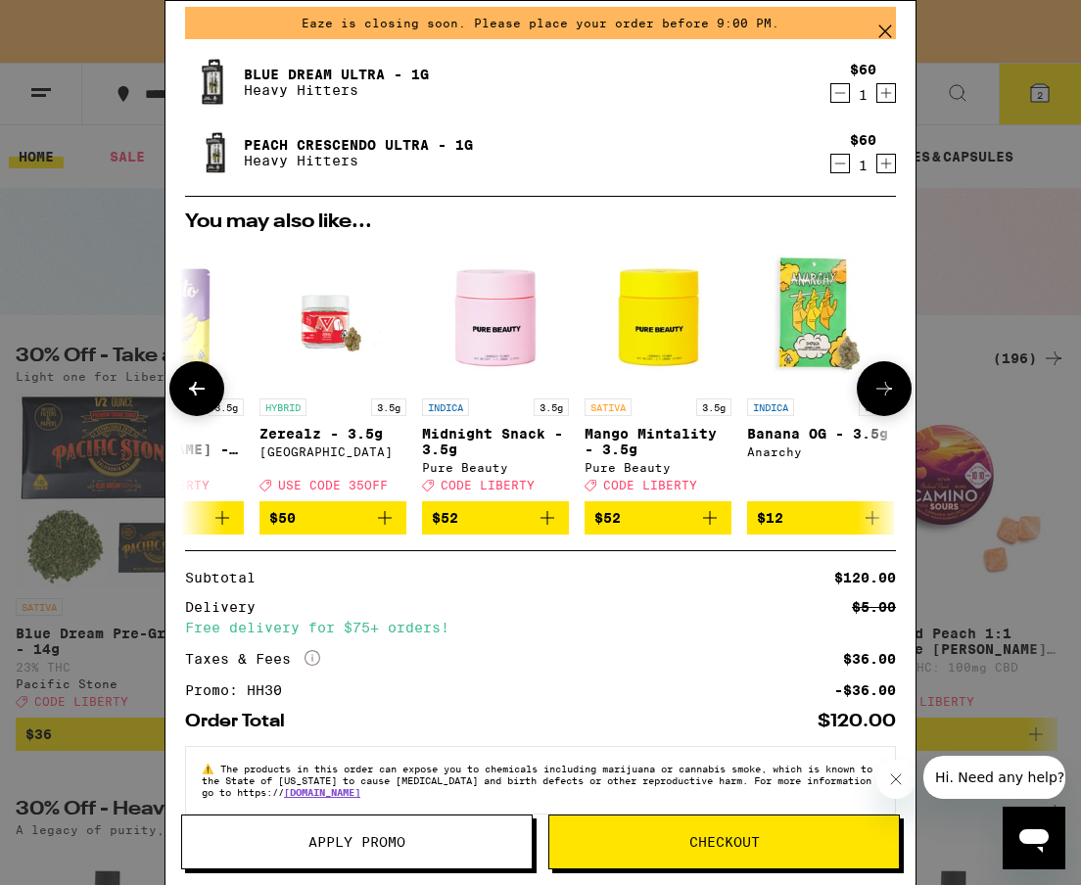
scroll to position [102, 0]
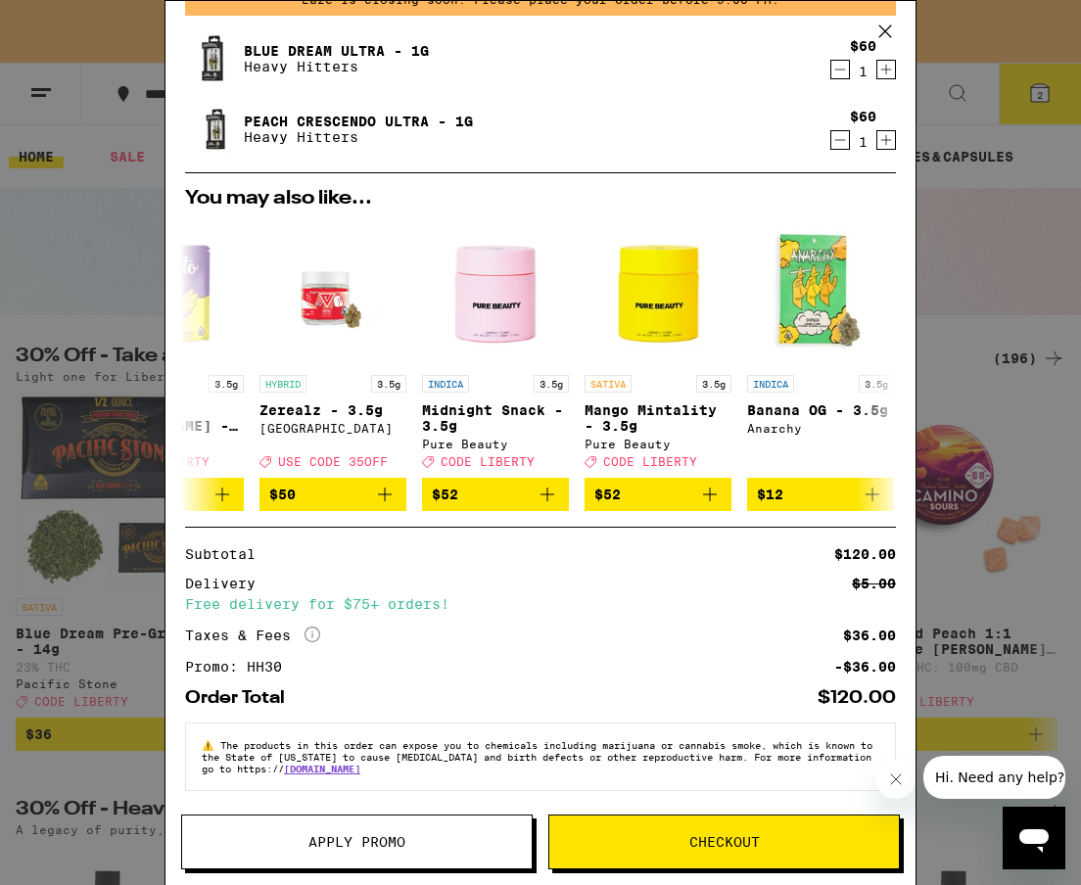
click at [721, 852] on button "Checkout" at bounding box center [724, 842] width 352 height 55
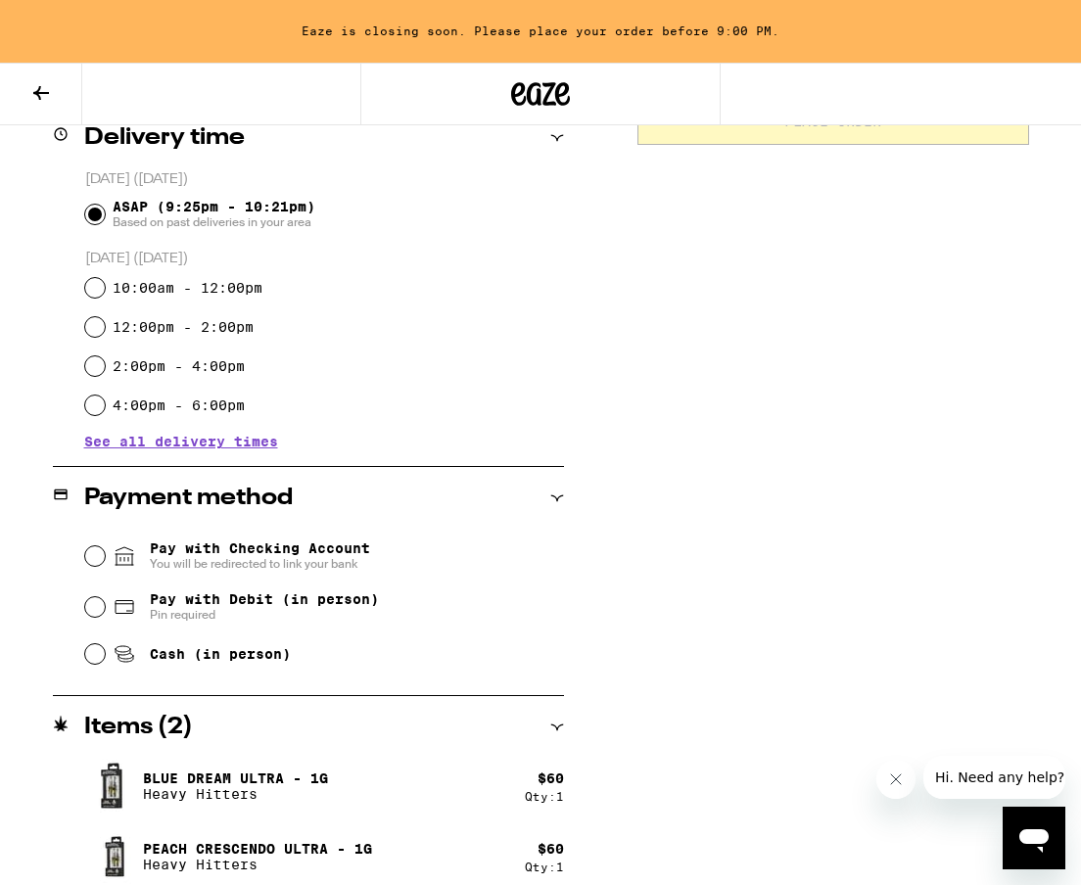
scroll to position [519, 0]
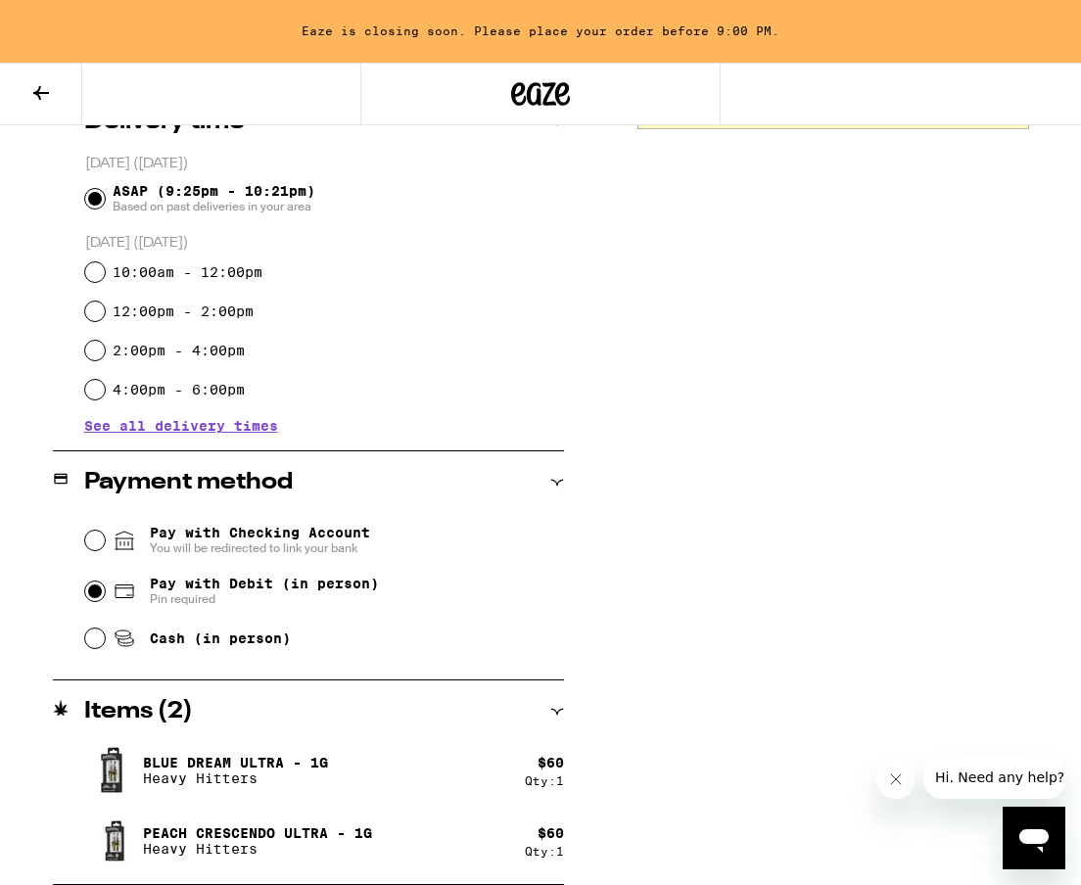
click at [96, 597] on input "Pay with Debit (in person) Pin required" at bounding box center [95, 592] width 20 height 20
radio input "true"
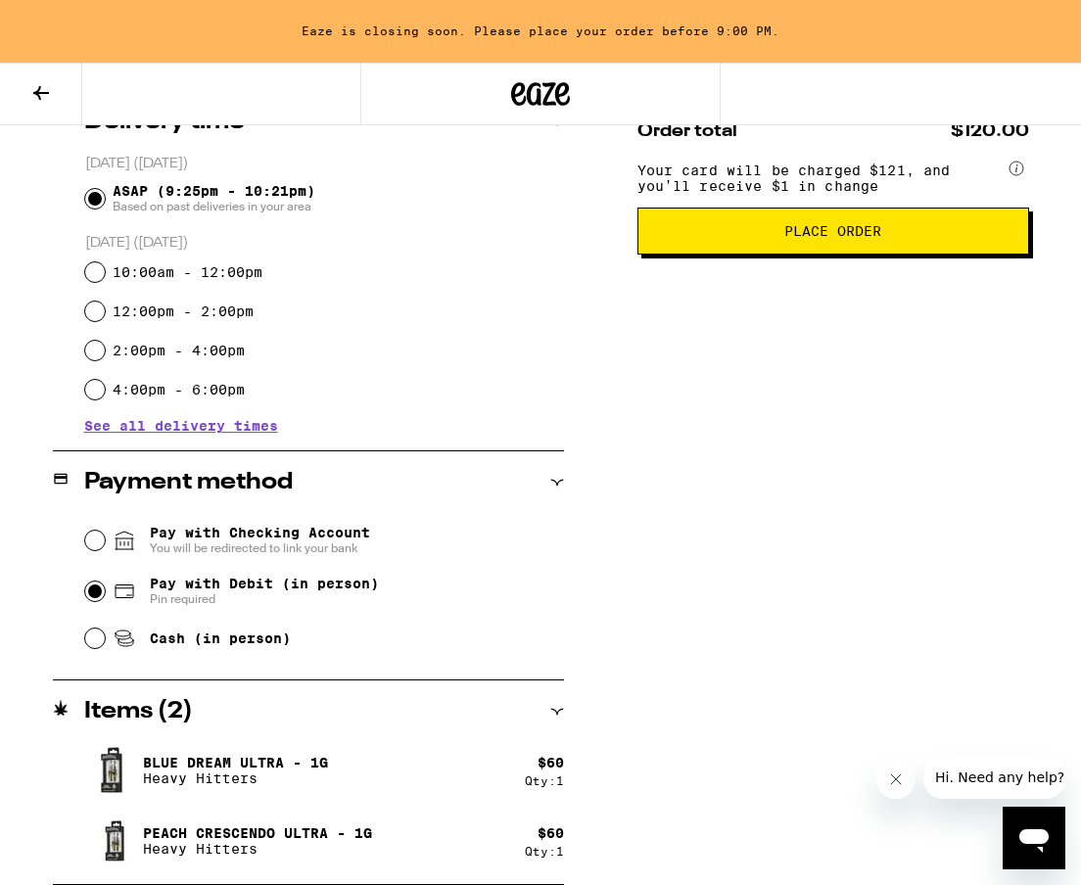
click at [882, 238] on span "Place Order" at bounding box center [833, 231] width 358 height 14
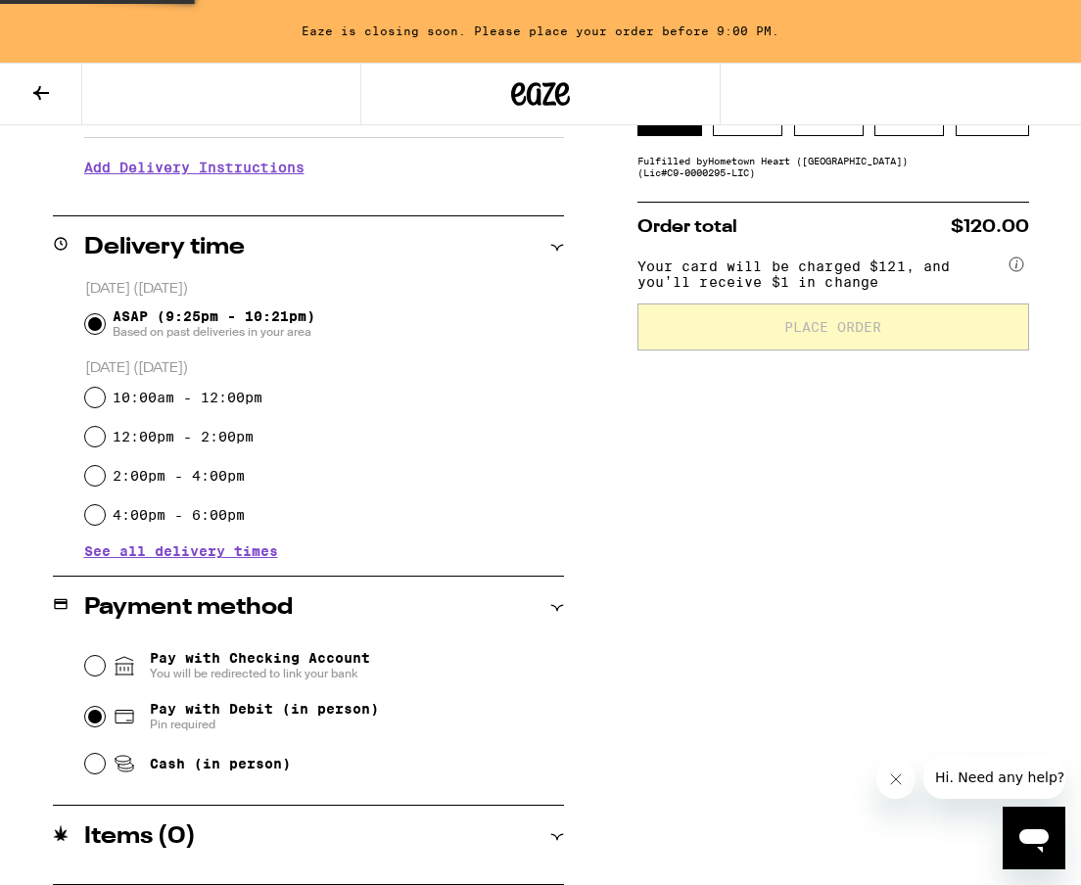
scroll to position [0, 0]
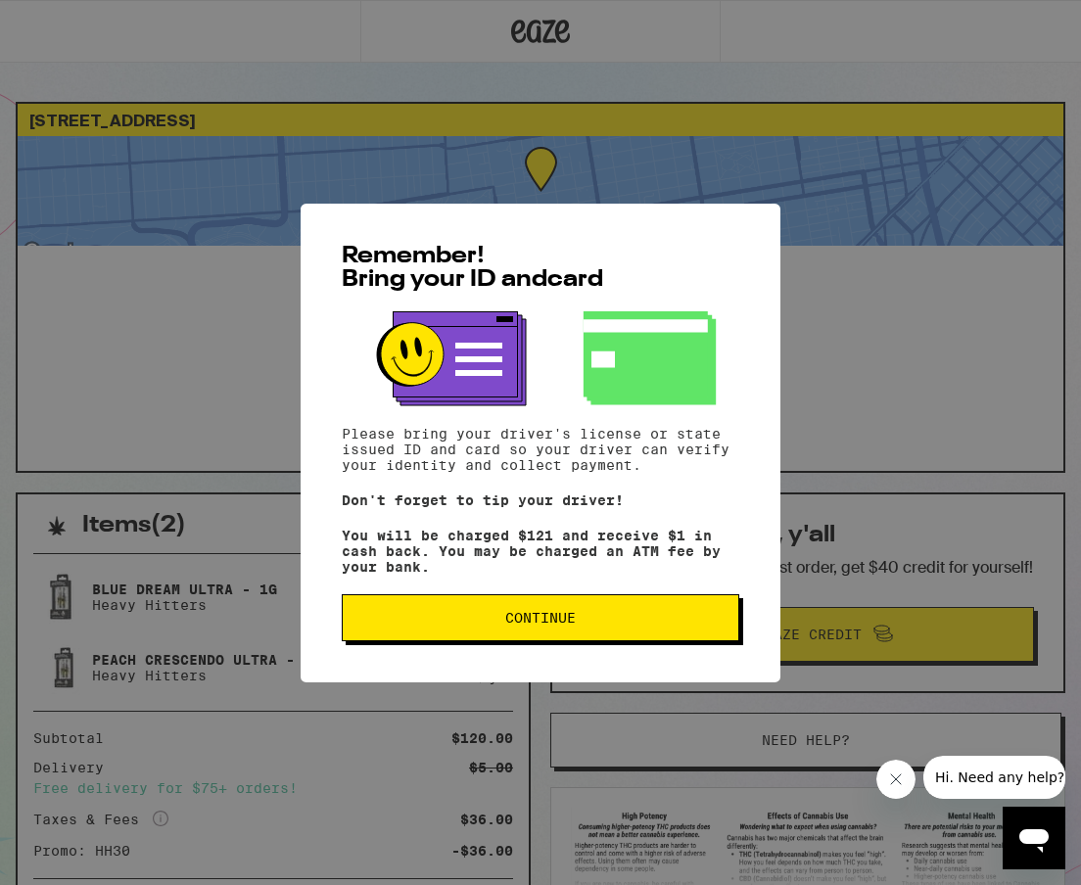
click at [543, 622] on span "Continue" at bounding box center [540, 618] width 71 height 14
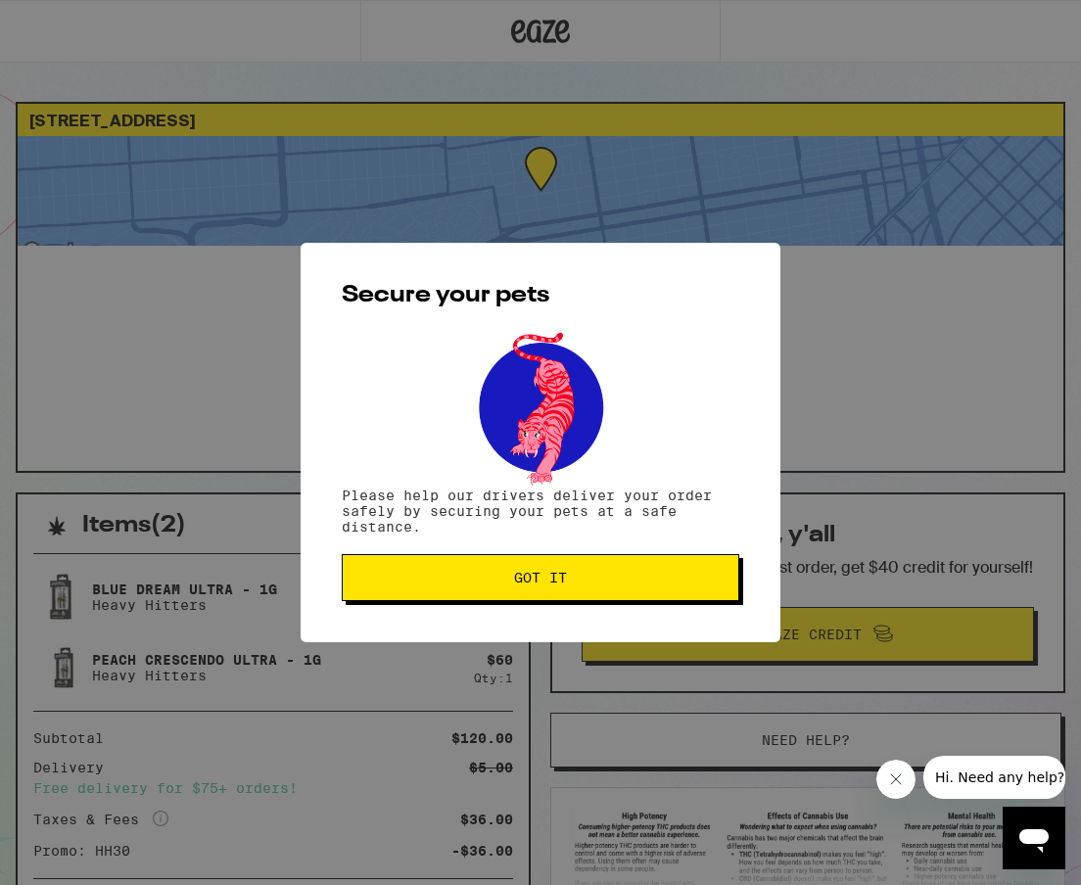
click at [540, 574] on span "Got it" at bounding box center [540, 578] width 53 height 14
